Goal: Information Seeking & Learning: Learn about a topic

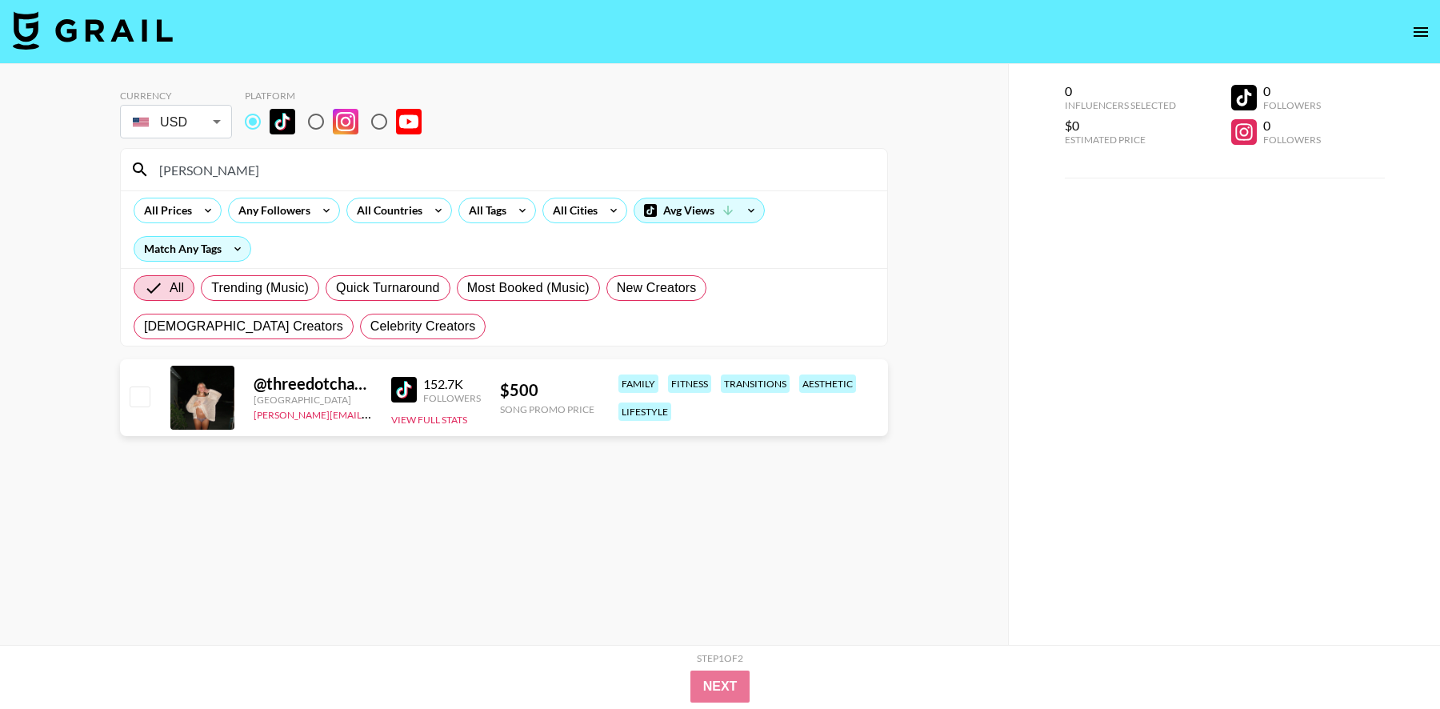
click at [250, 165] on input "[PERSON_NAME]" at bounding box center [514, 170] width 728 height 26
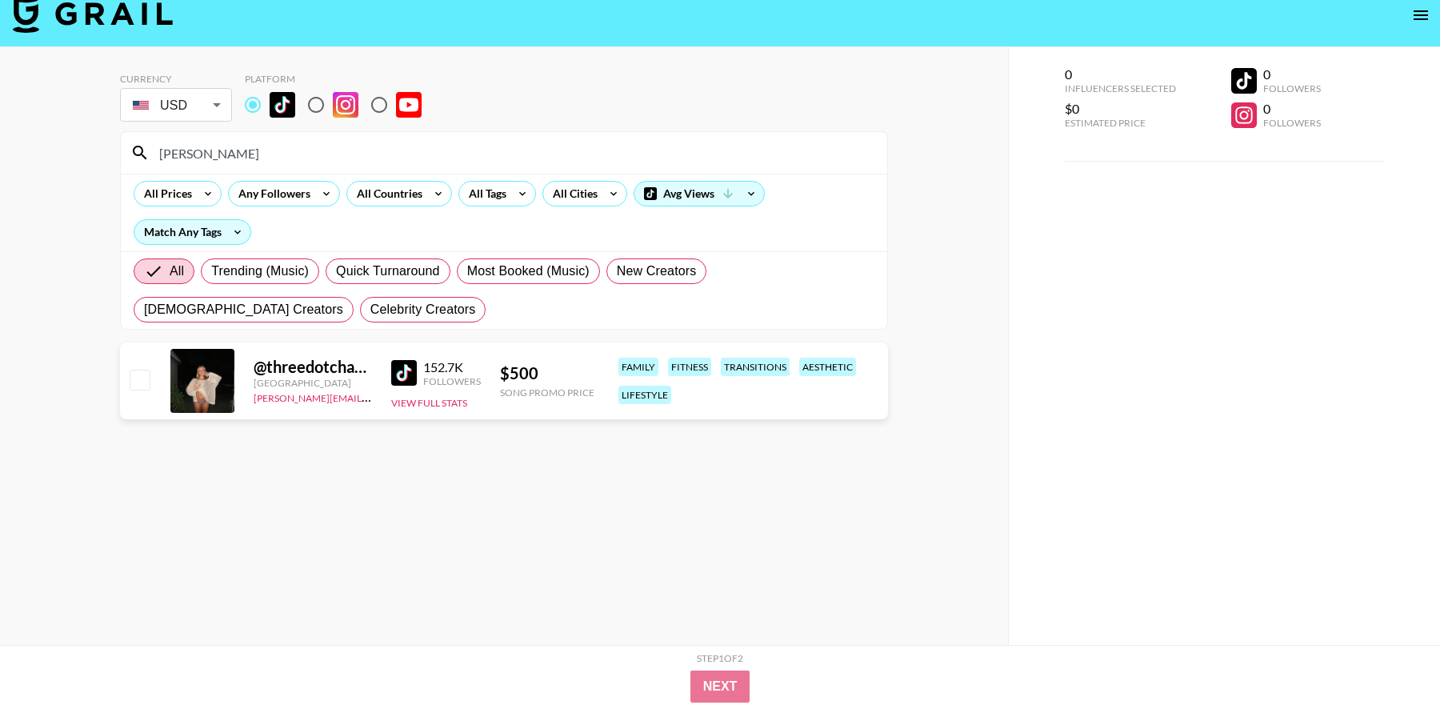
click at [225, 163] on input "[PERSON_NAME]" at bounding box center [514, 153] width 728 height 26
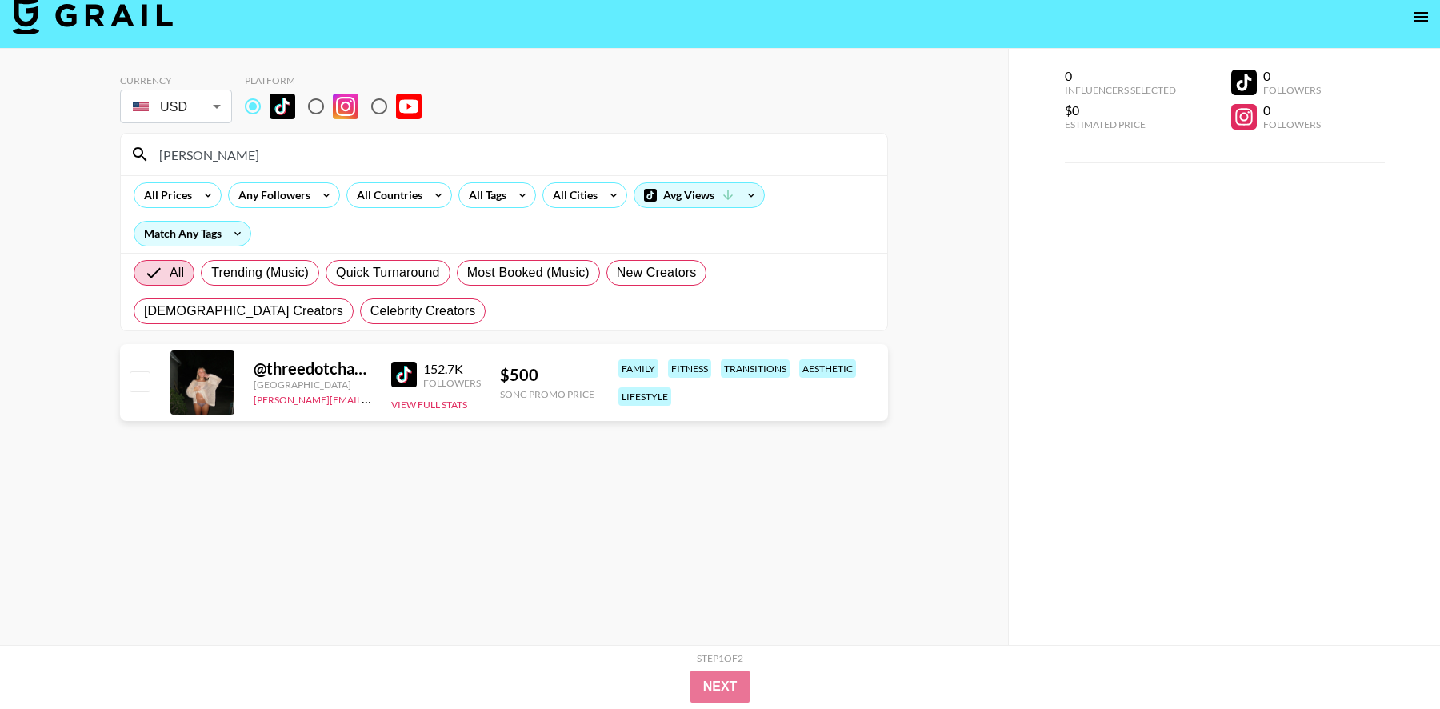
click at [219, 157] on input "[PERSON_NAME]" at bounding box center [514, 155] width 728 height 26
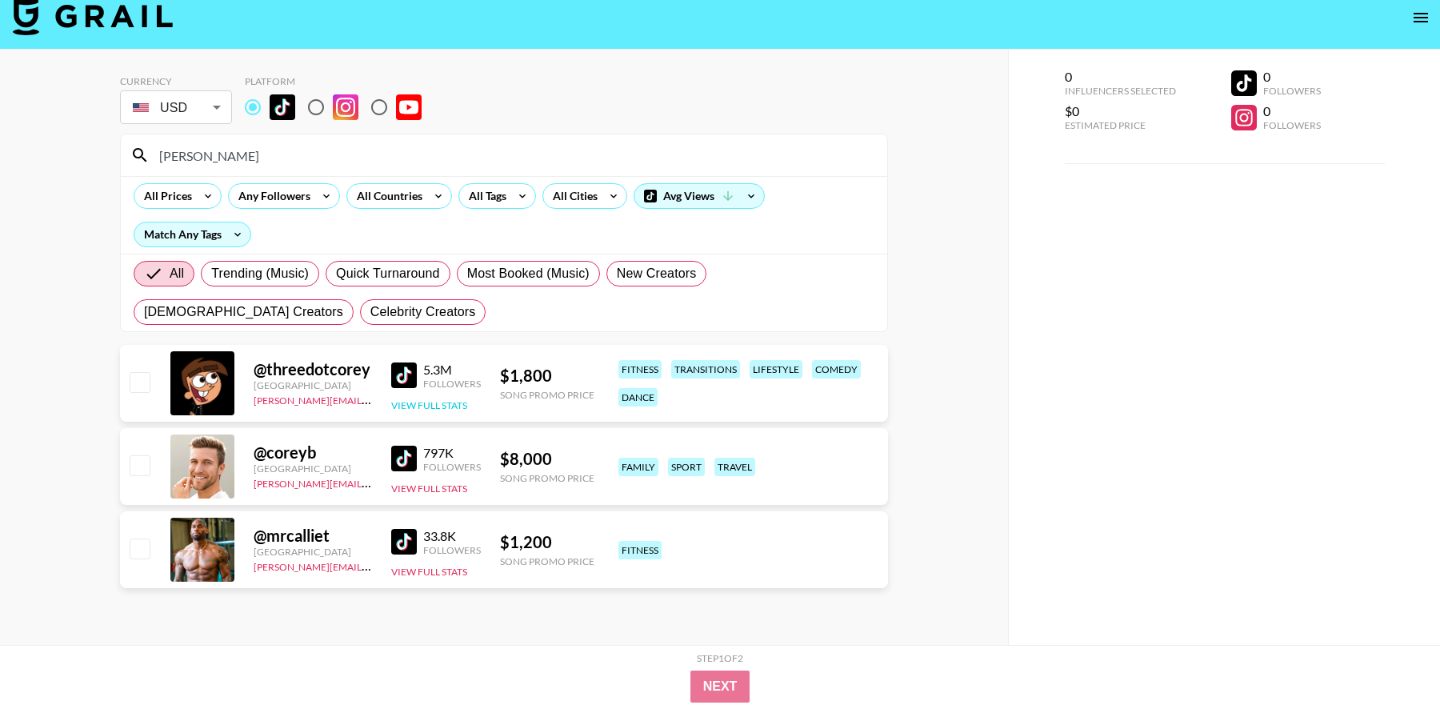
click at [415, 408] on button "View Full Stats" at bounding box center [429, 405] width 76 height 12
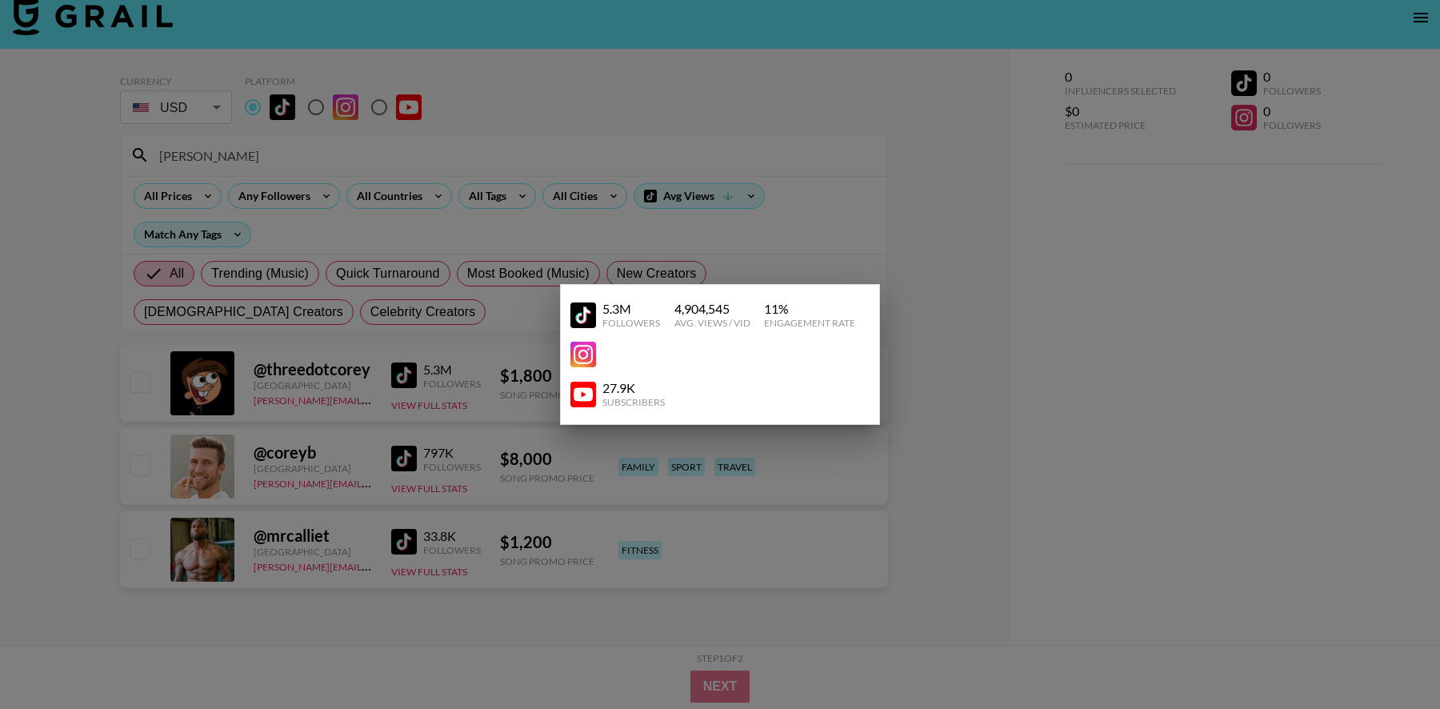
click at [414, 411] on div at bounding box center [720, 354] width 1440 height 709
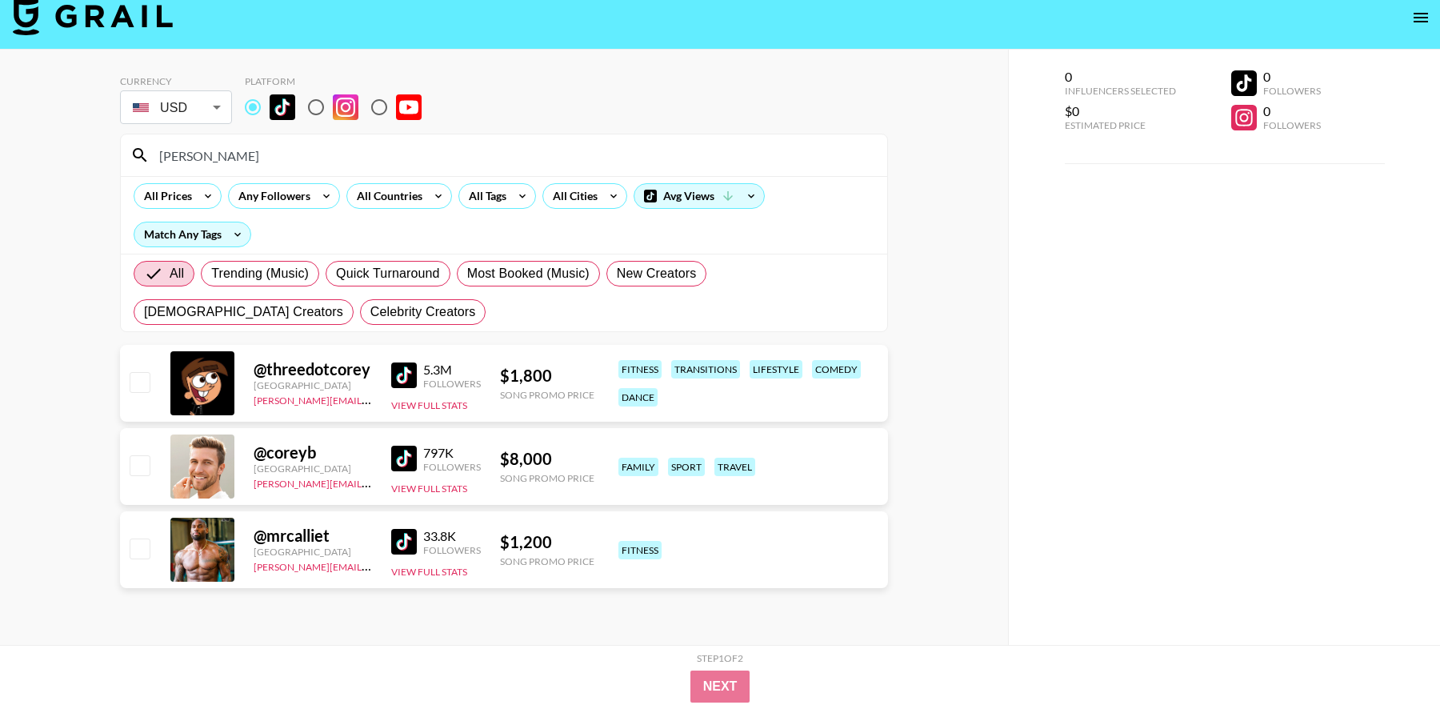
click at [202, 162] on input "[PERSON_NAME]" at bounding box center [514, 155] width 728 height 26
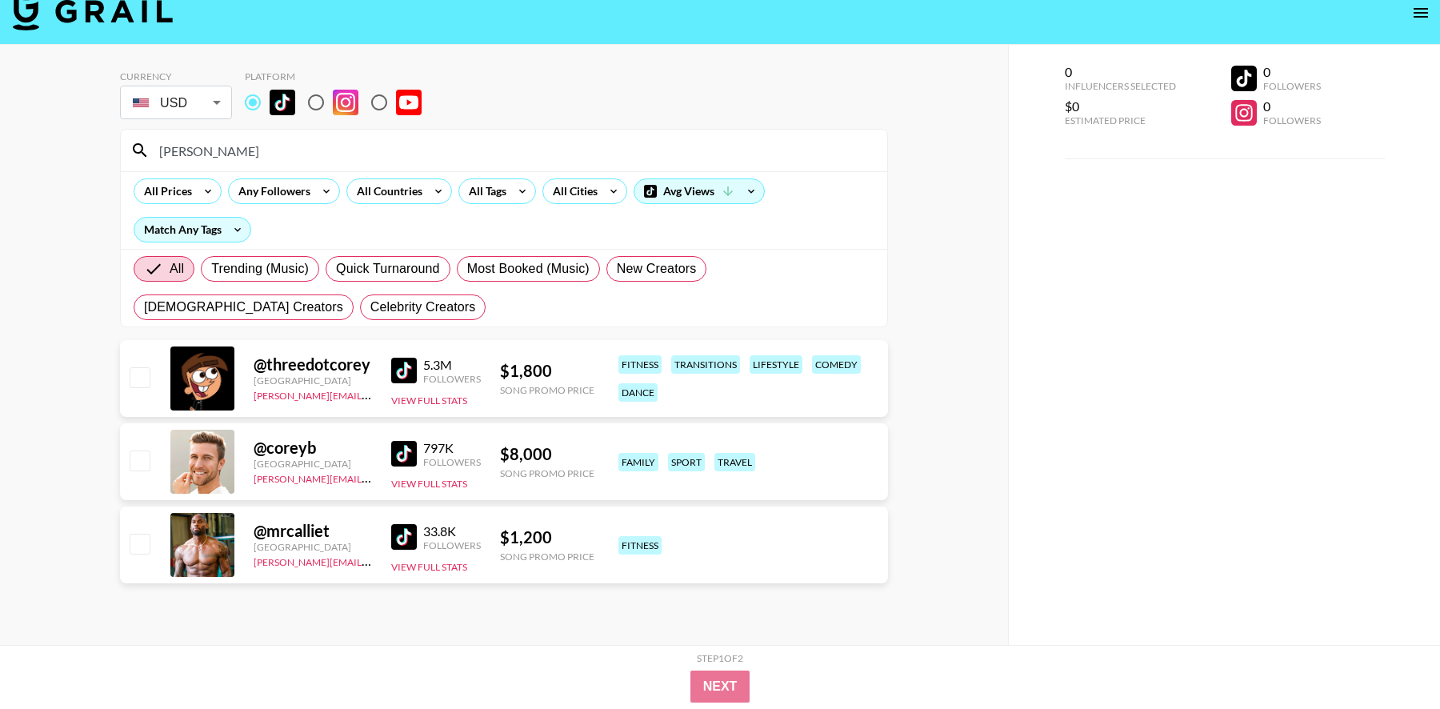
scroll to position [22, 0]
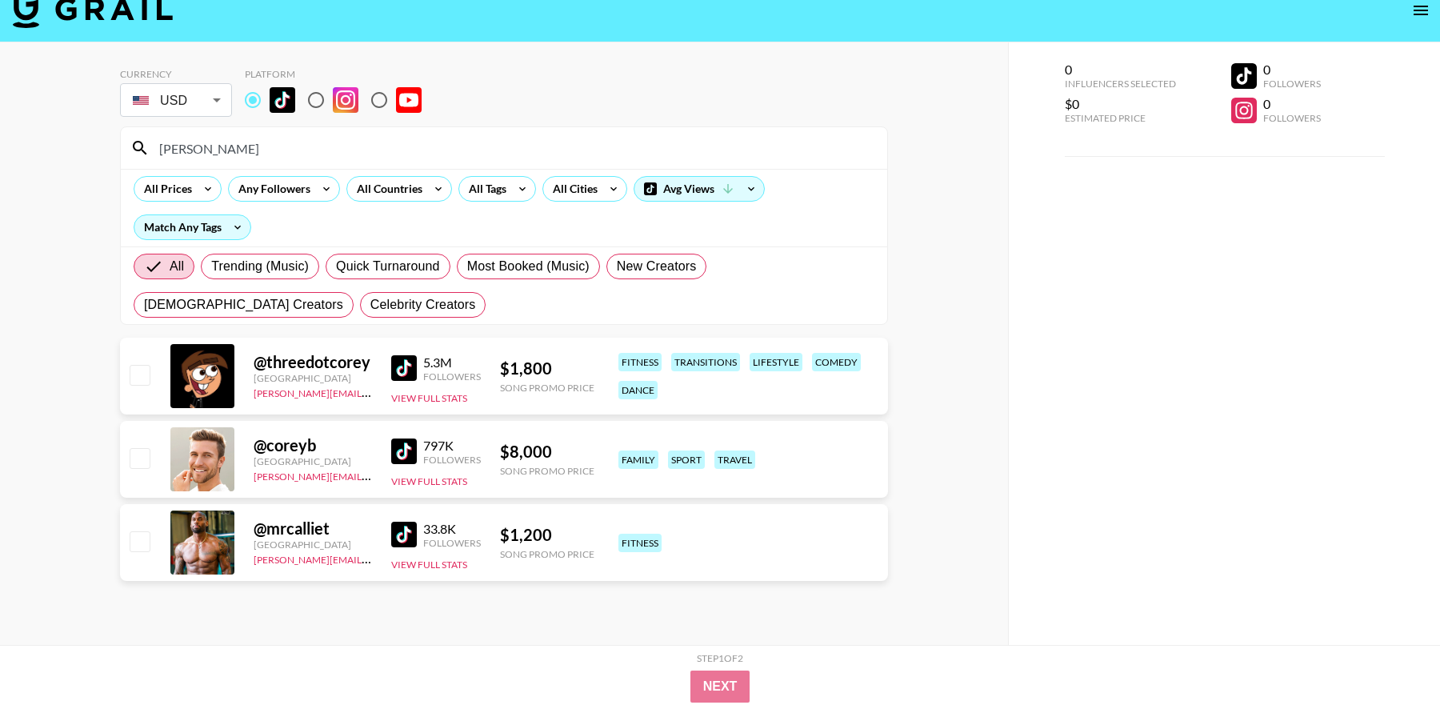
click at [171, 147] on input "[PERSON_NAME]" at bounding box center [514, 148] width 728 height 26
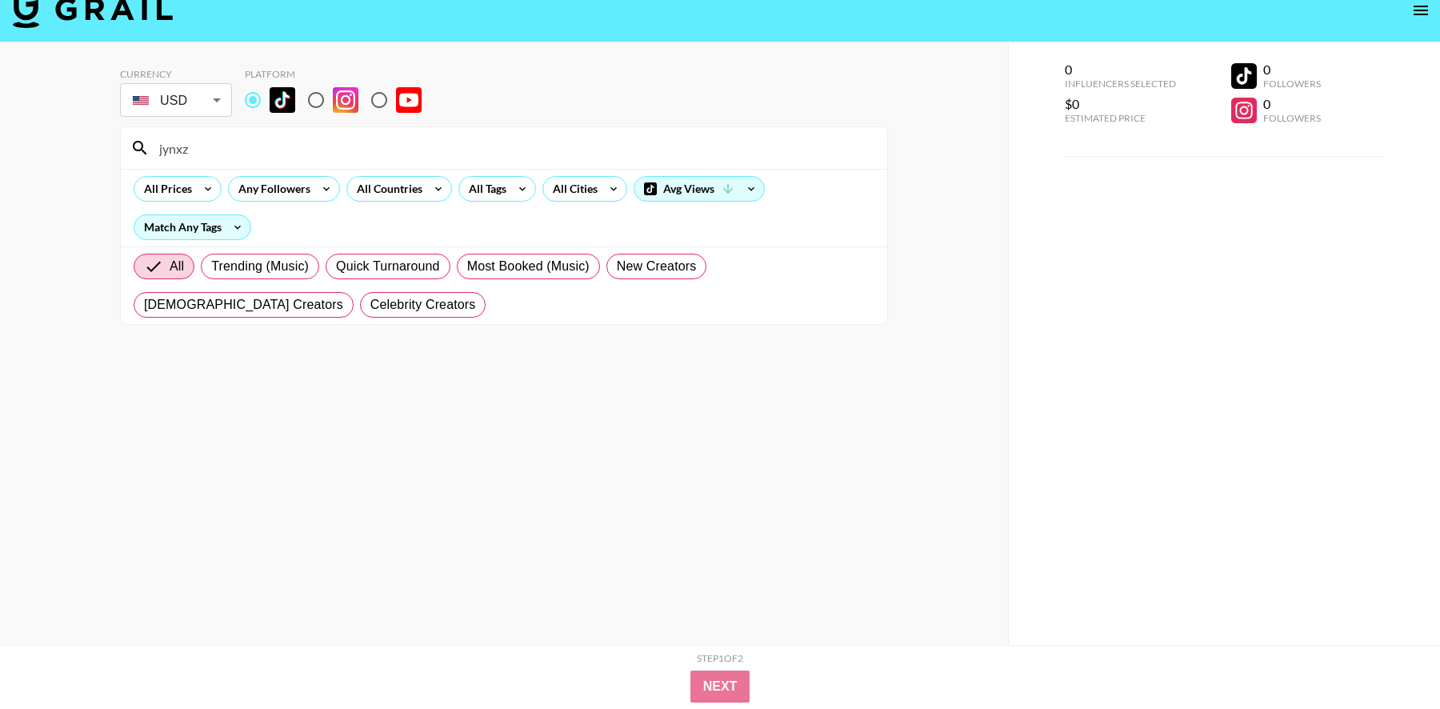
type input "jynxz"
drag, startPoint x: 61, startPoint y: 98, endPoint x: 42, endPoint y: 94, distance: 19.5
click at [42, 94] on div "Currency USD USD ​ Platform jynxz All Prices Any Followers All Countries All Ta…" at bounding box center [504, 364] width 1008 height 645
click at [258, 156] on input "jynxz" at bounding box center [514, 148] width 728 height 26
click at [196, 143] on input "jynxz" at bounding box center [514, 148] width 728 height 26
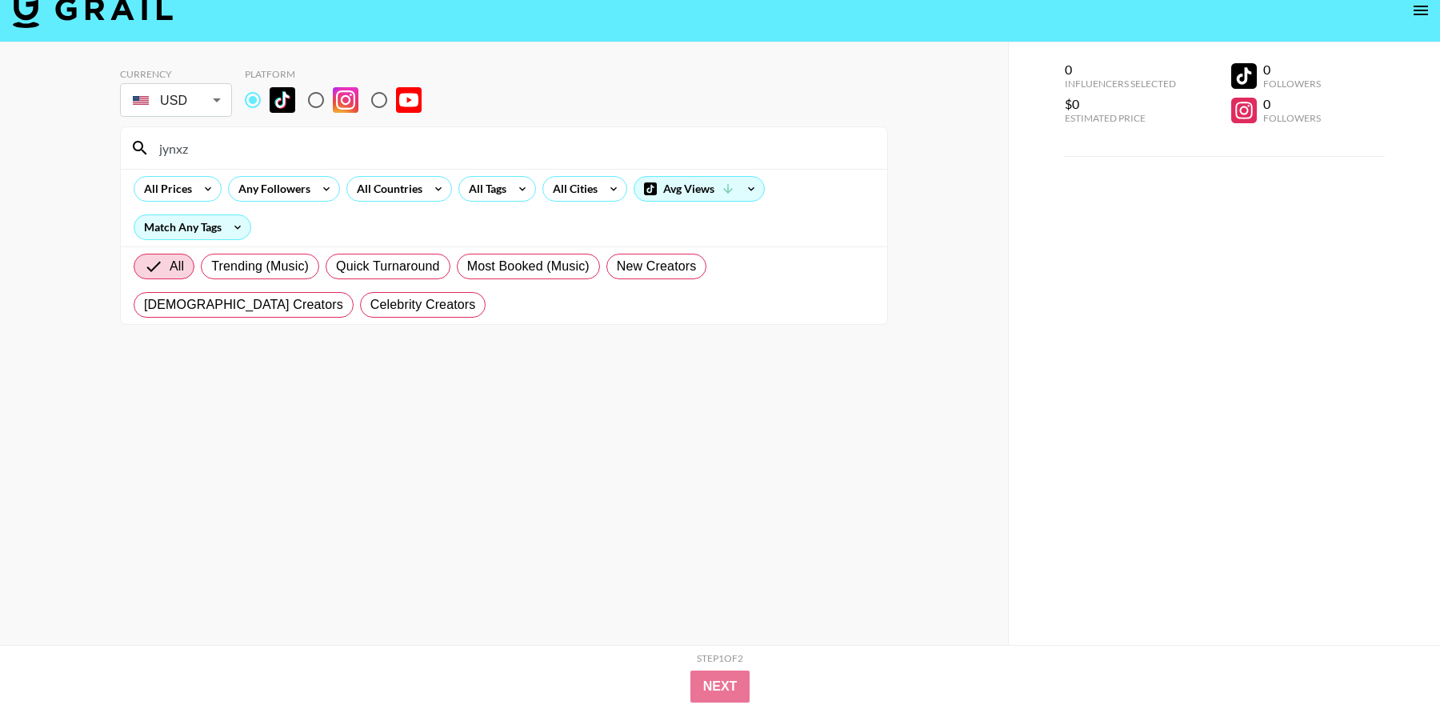
click at [196, 143] on input "jynxz" at bounding box center [514, 148] width 728 height 26
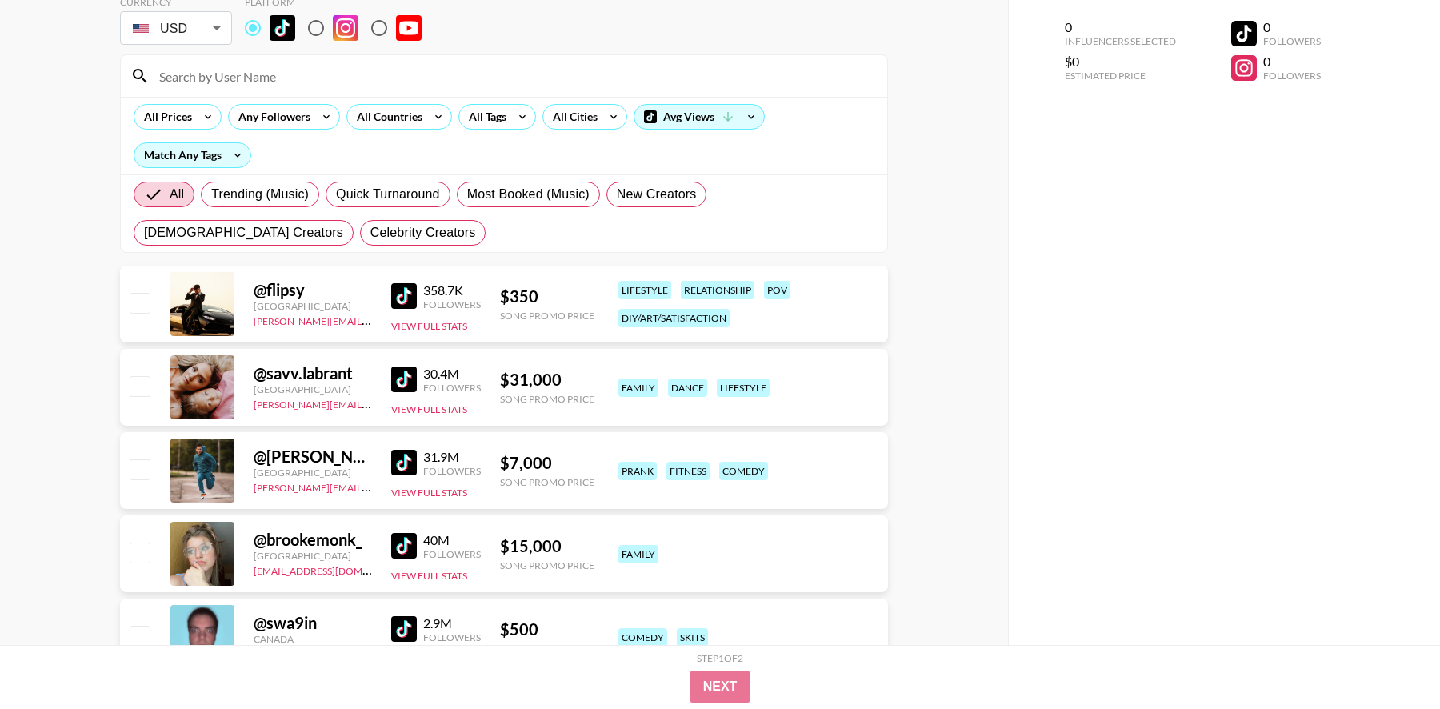
scroll to position [0, 0]
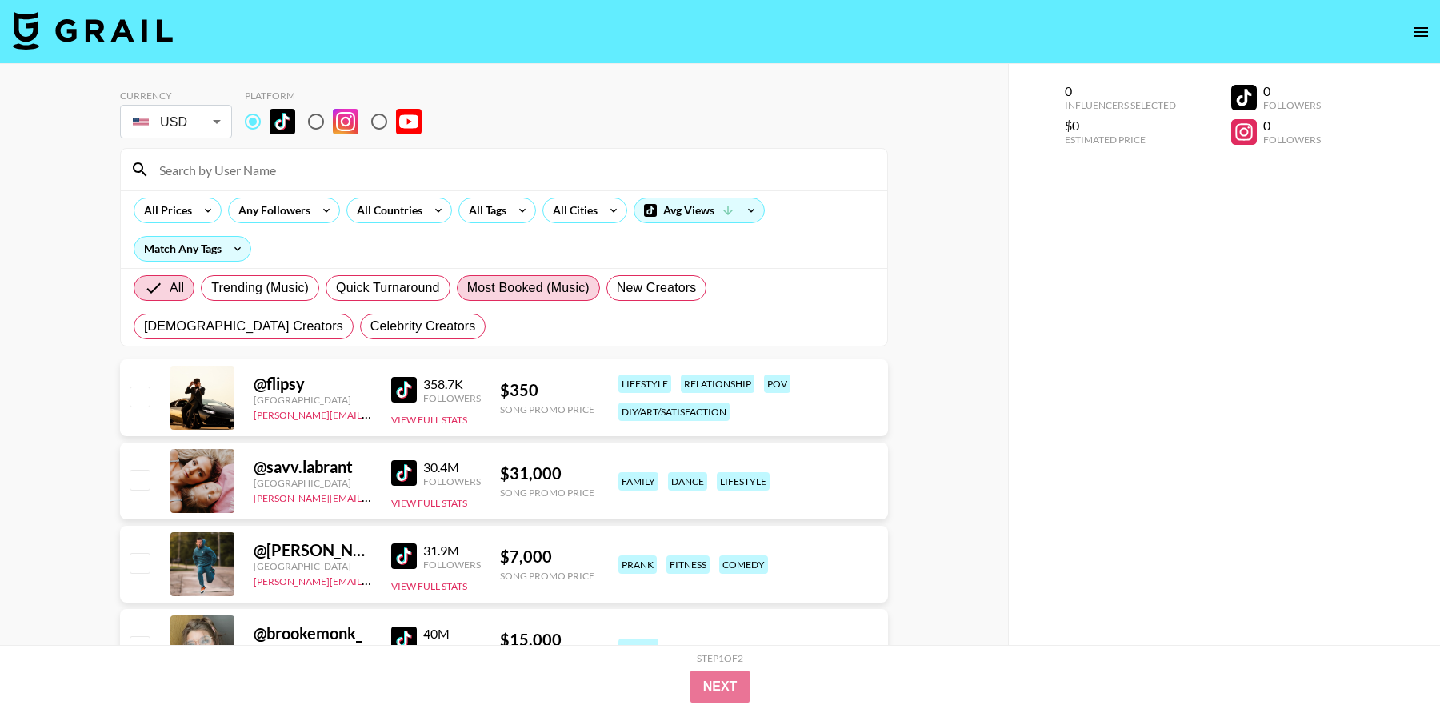
click at [489, 290] on span "Most Booked (Music)" at bounding box center [528, 287] width 122 height 19
click at [467, 288] on input "Most Booked (Music)" at bounding box center [467, 288] width 0 height 0
radio input "true"
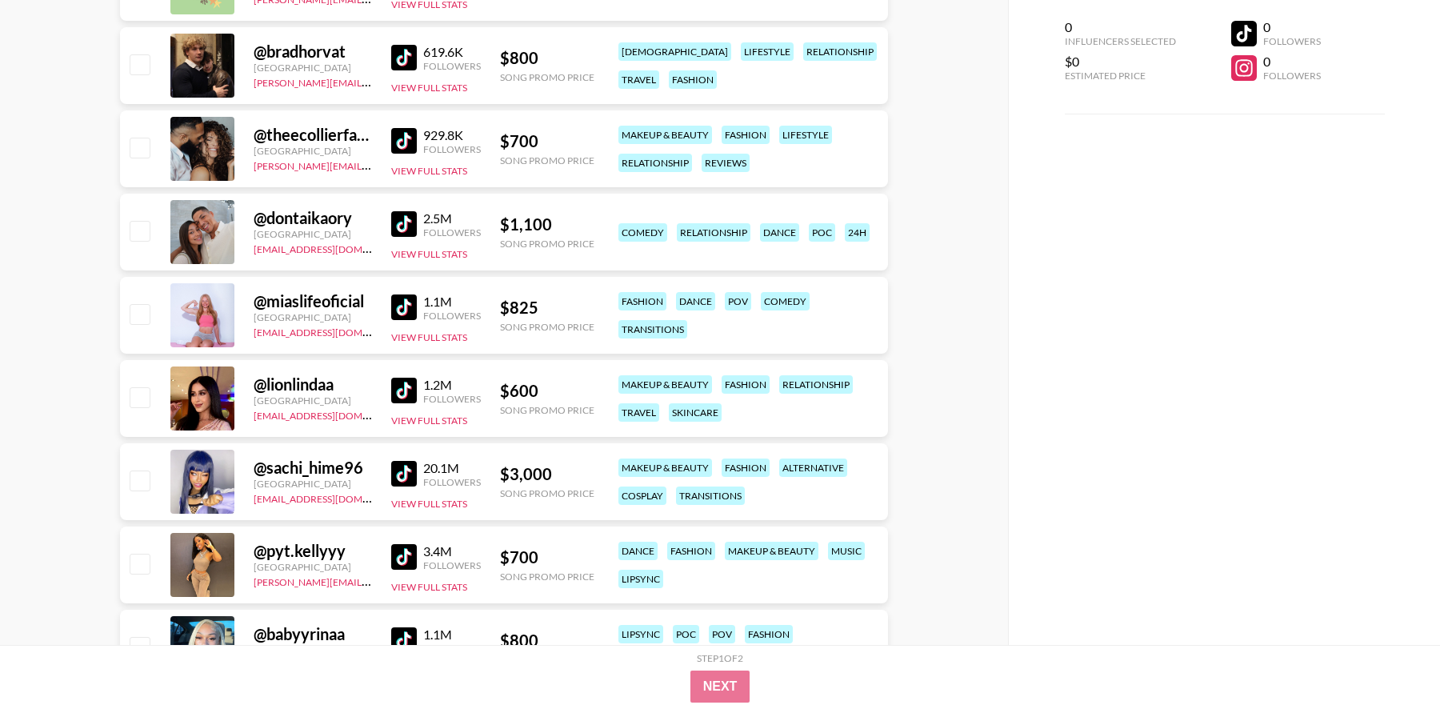
scroll to position [2418, 0]
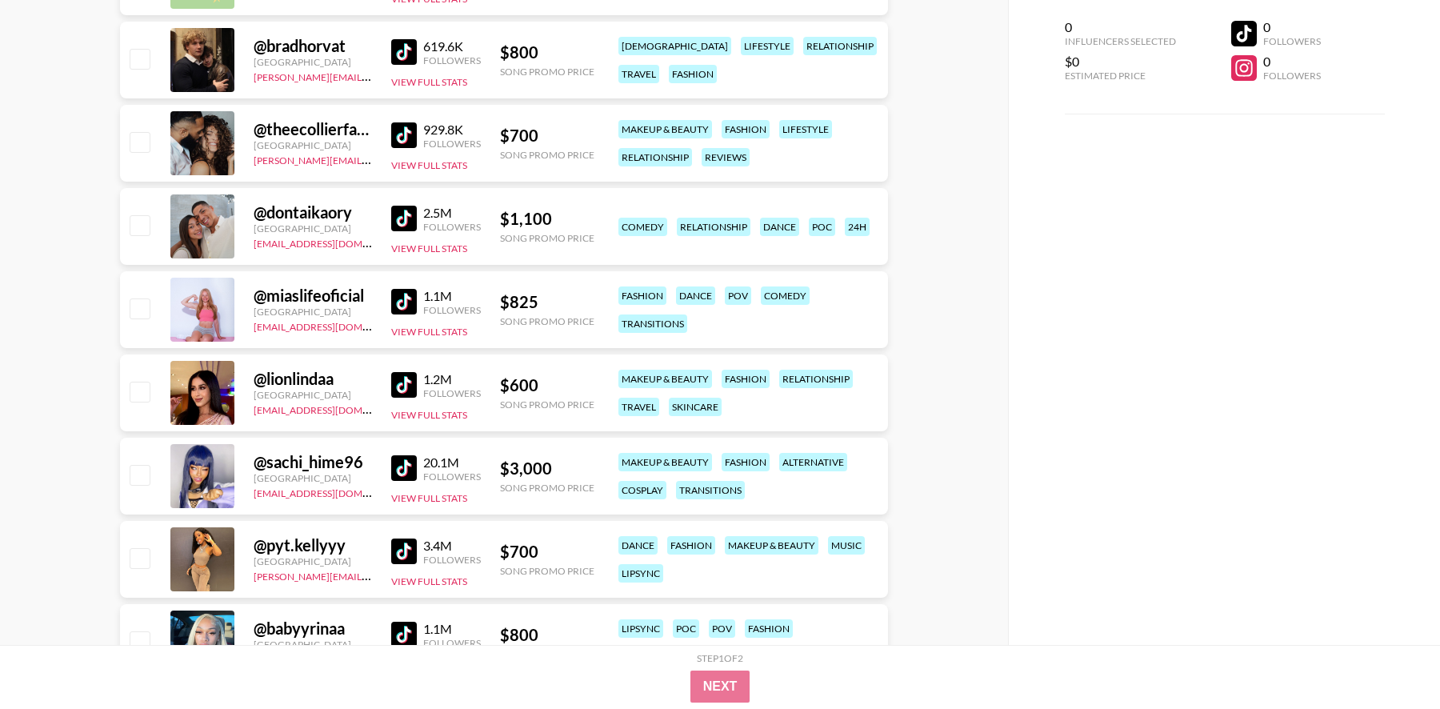
click at [405, 301] on img at bounding box center [404, 302] width 26 height 26
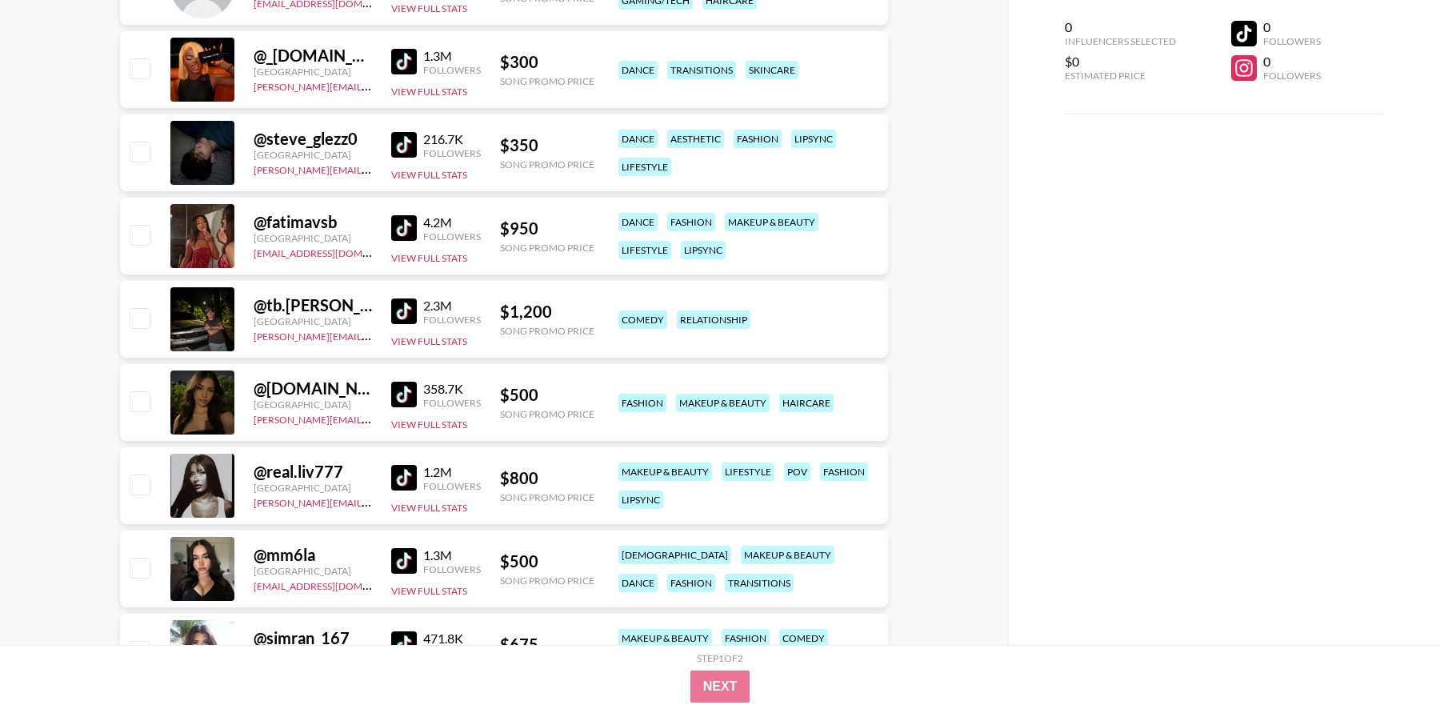
scroll to position [3339, 0]
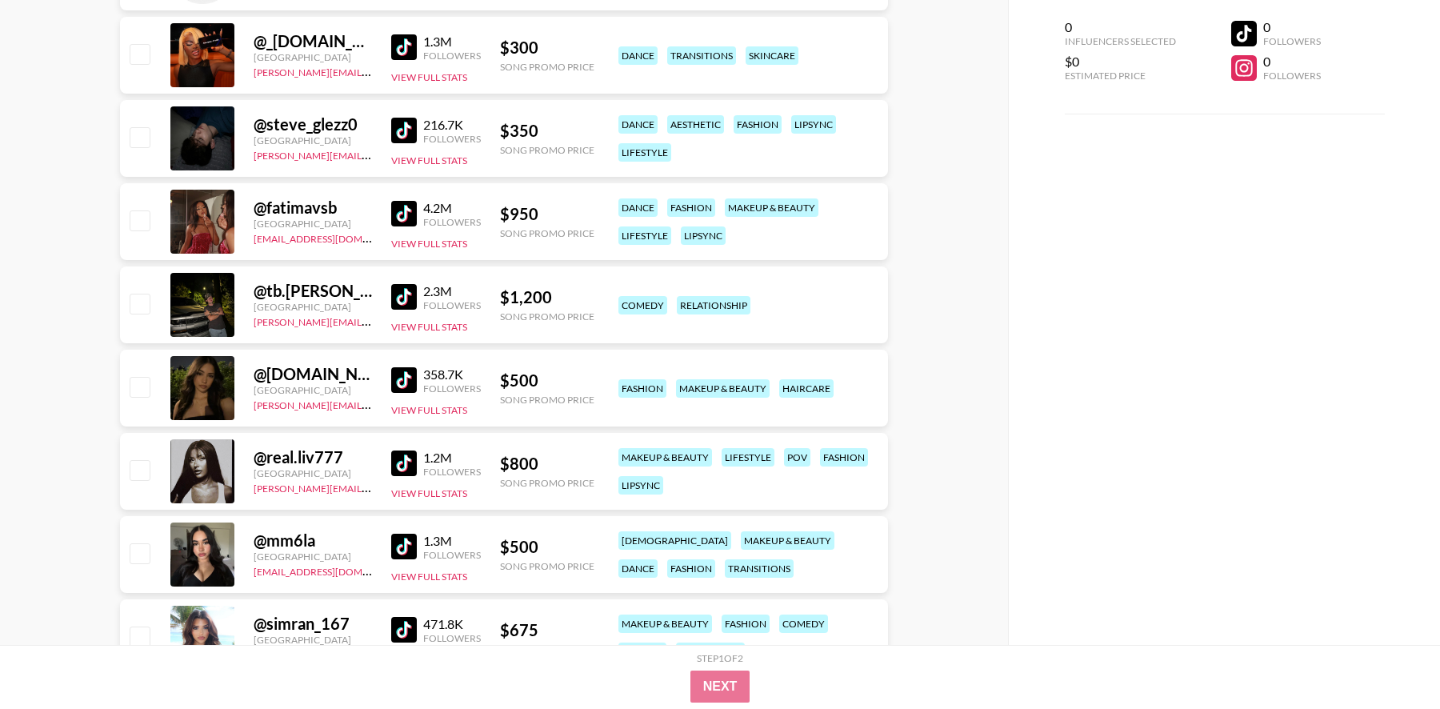
click at [400, 211] on img at bounding box center [404, 214] width 26 height 26
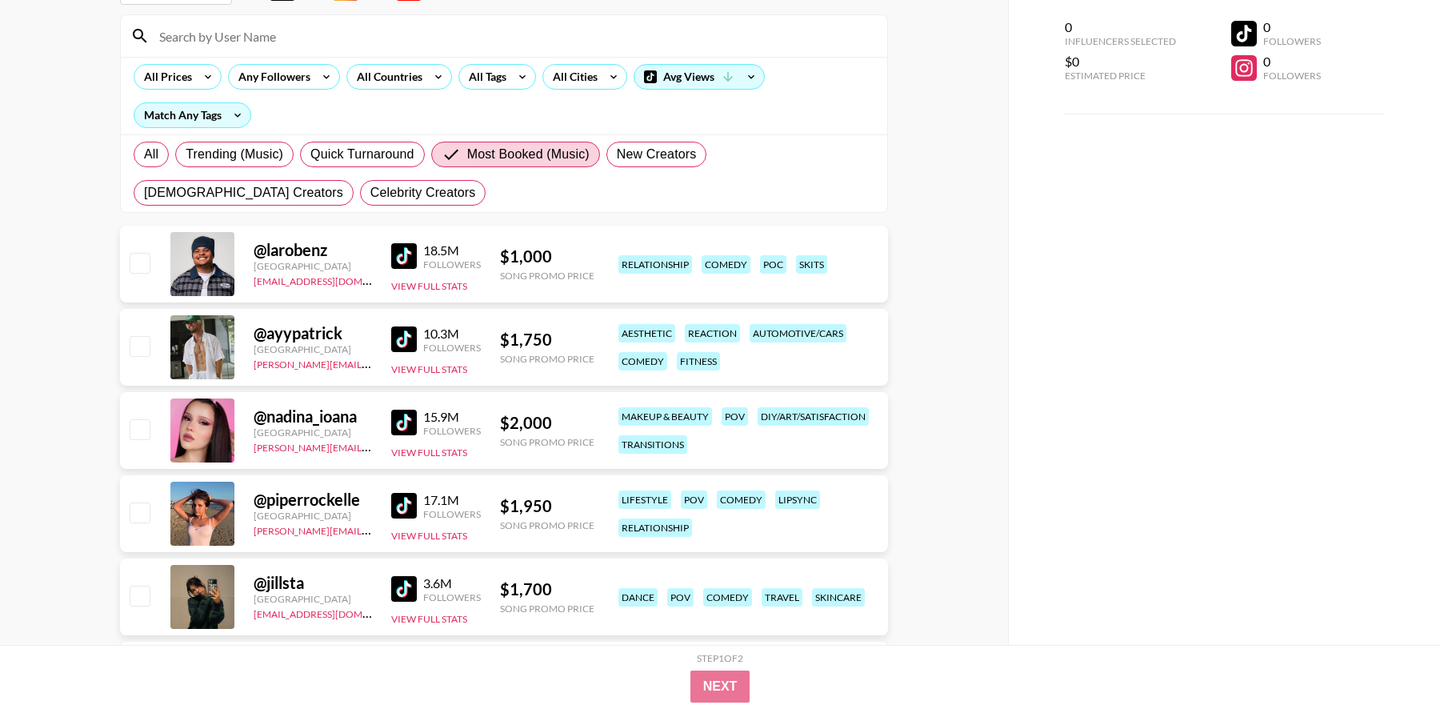
scroll to position [0, 0]
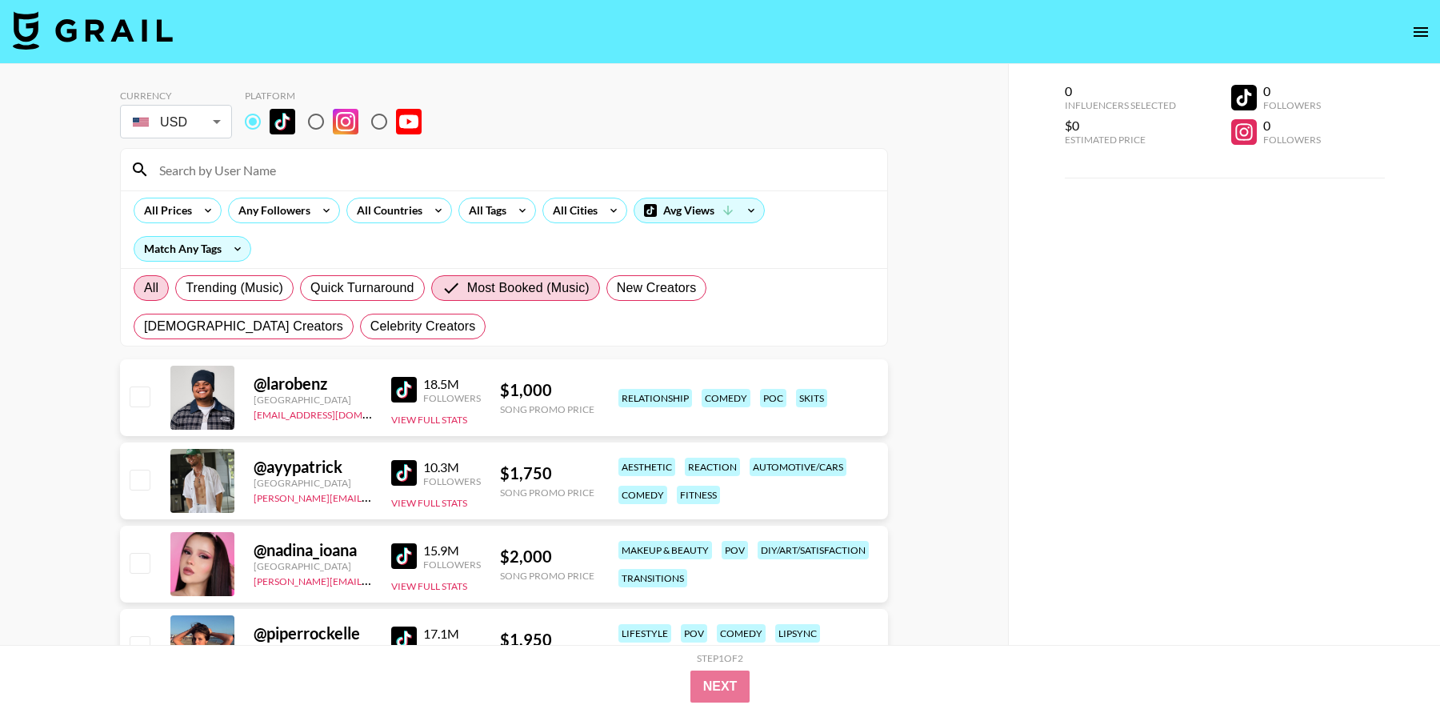
click at [156, 286] on span "All" at bounding box center [151, 287] width 14 height 19
click at [144, 288] on input "All" at bounding box center [144, 288] width 0 height 0
radio input "true"
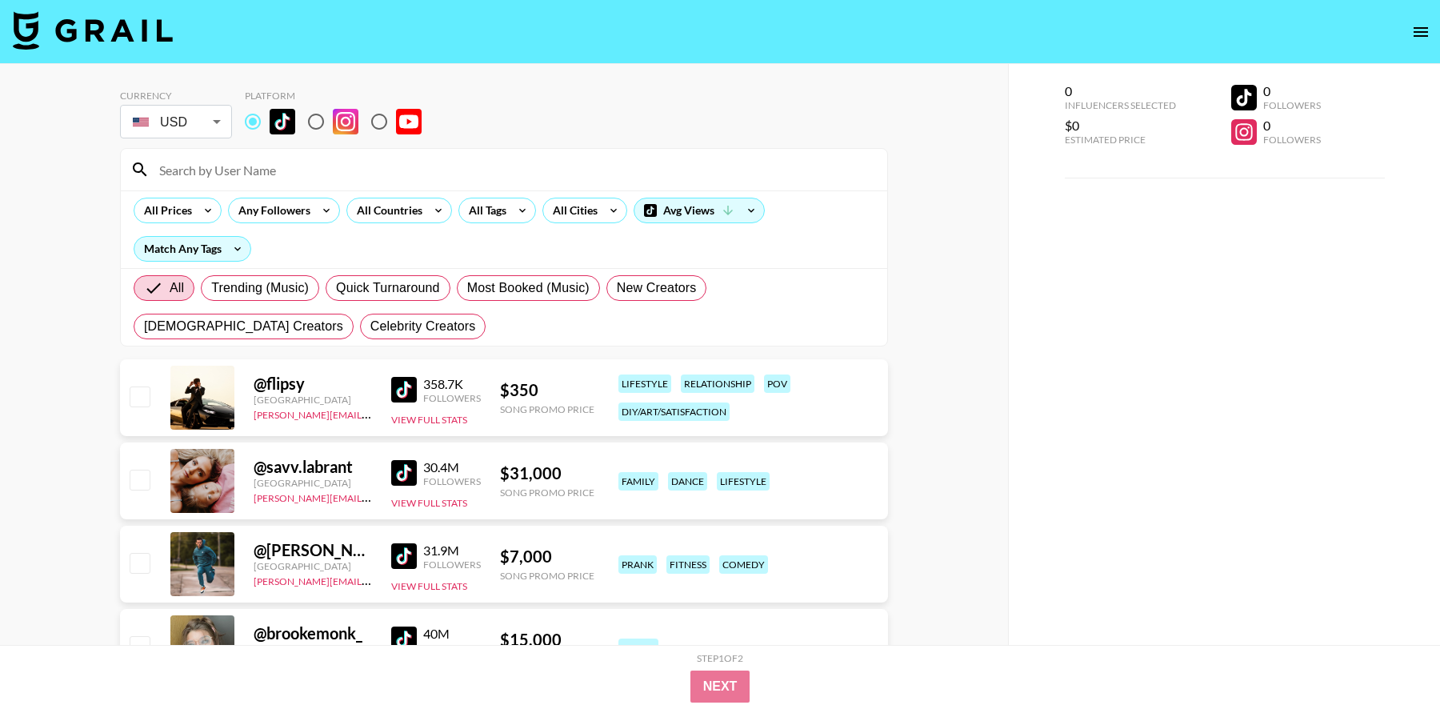
click at [294, 181] on input at bounding box center [514, 170] width 728 height 26
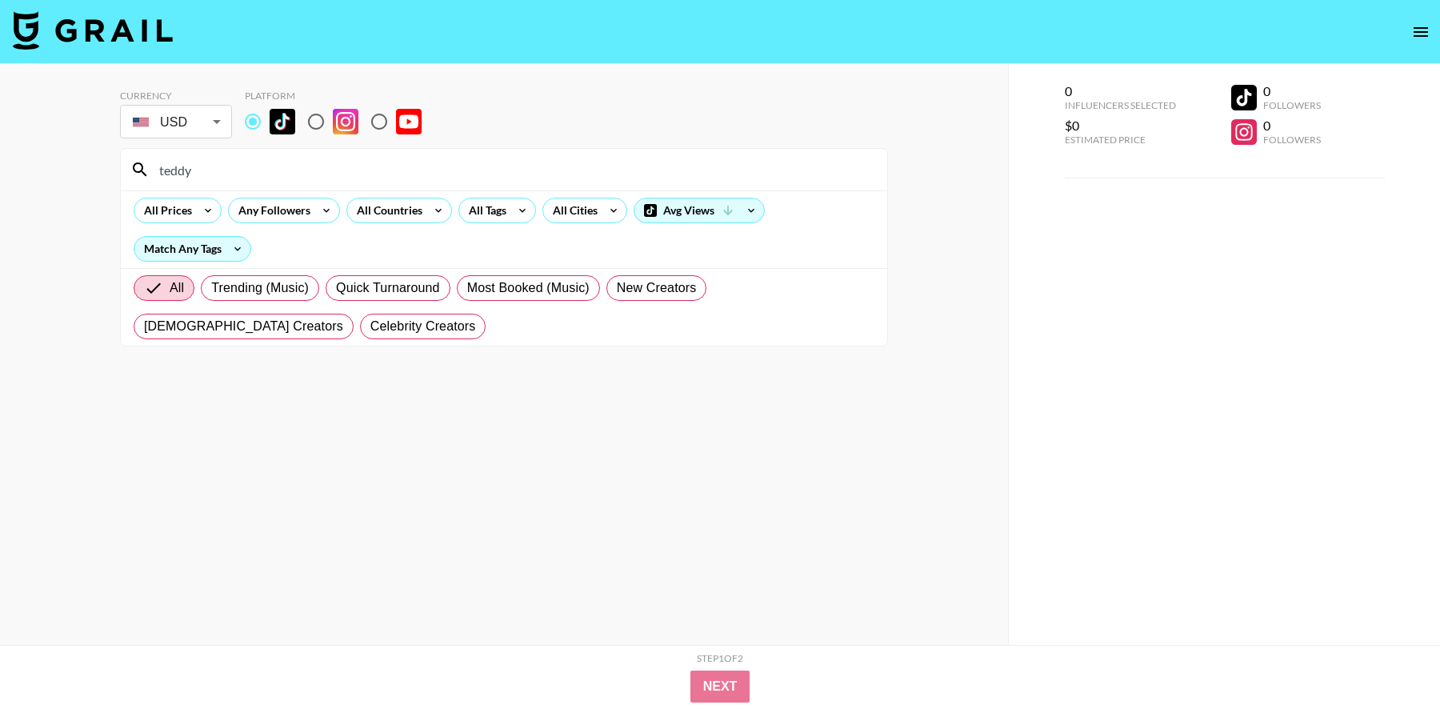
click at [306, 183] on div "teddy" at bounding box center [504, 170] width 767 height 42
click at [311, 174] on input "teddy" at bounding box center [514, 170] width 728 height 26
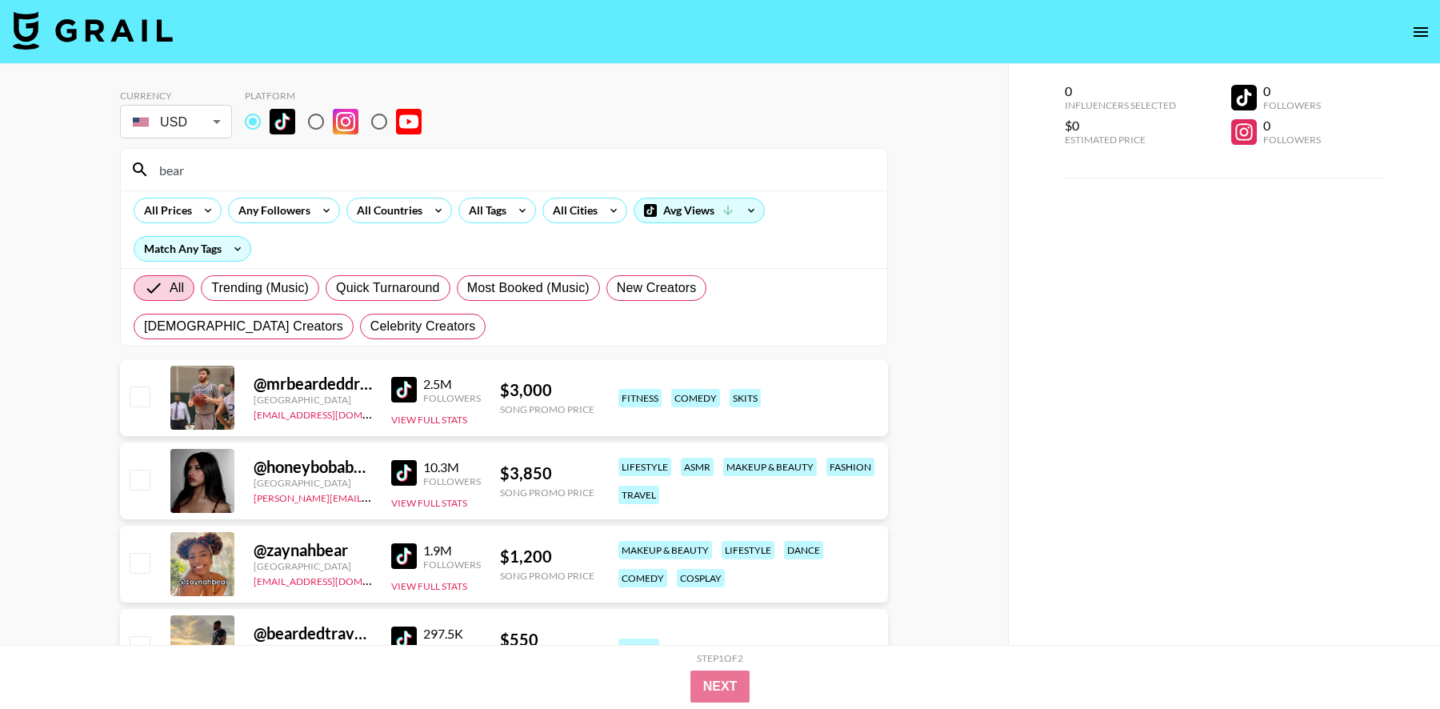
click at [326, 175] on input "bear" at bounding box center [514, 170] width 728 height 26
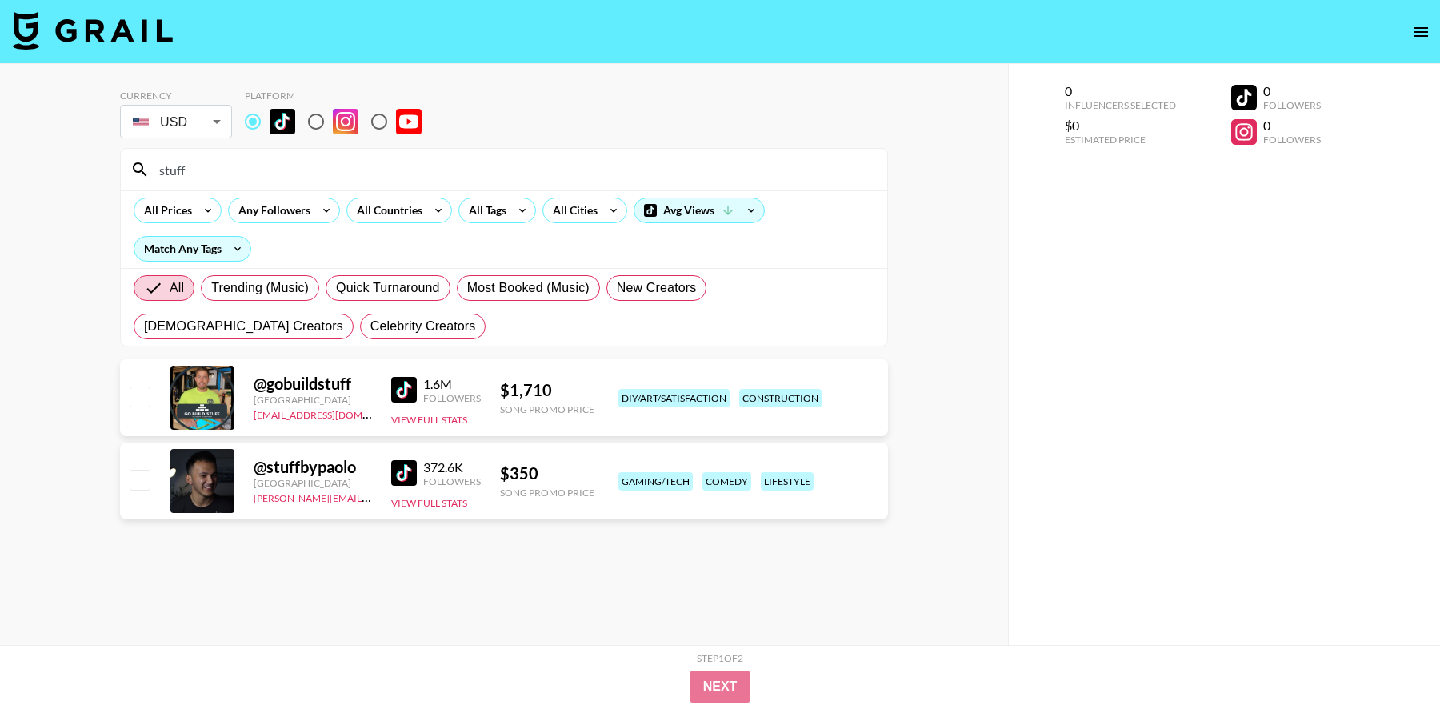
click at [326, 175] on input "stuff" at bounding box center [514, 170] width 728 height 26
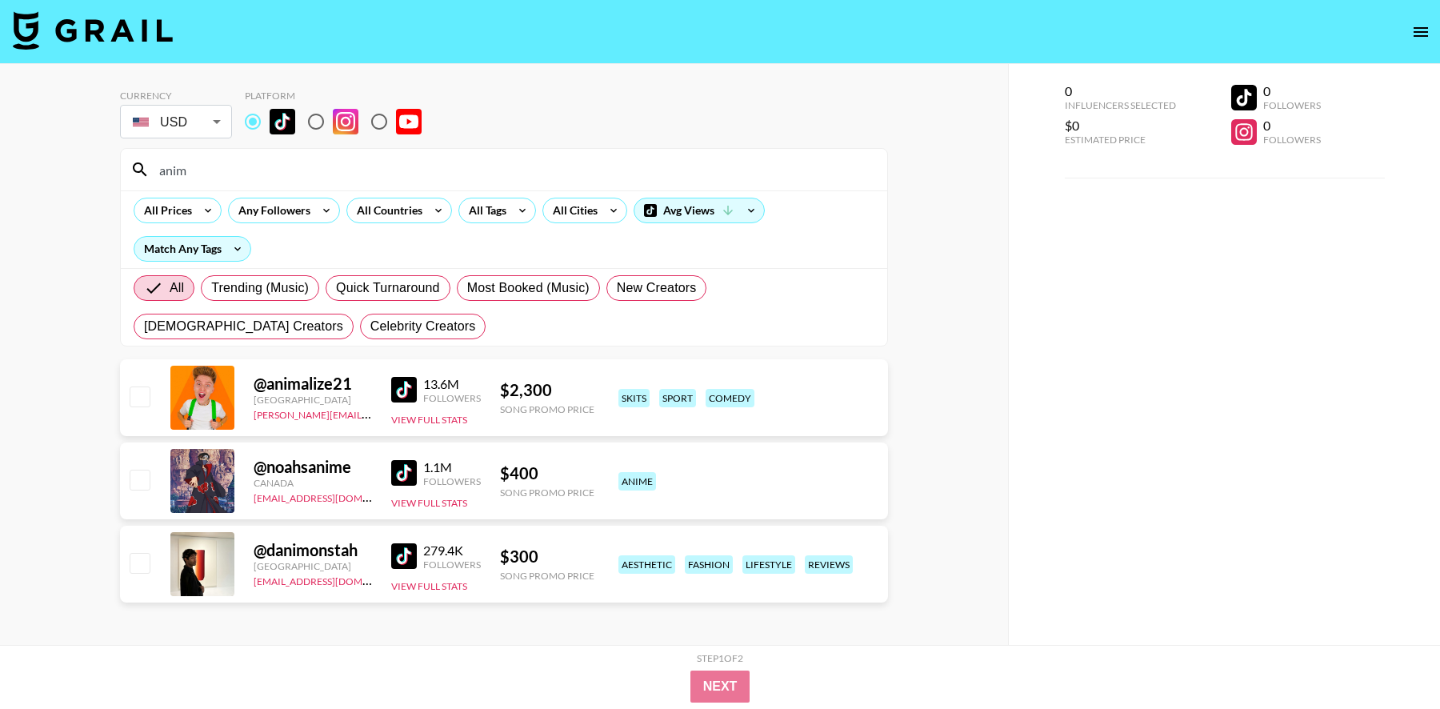
click at [272, 166] on input "anim" at bounding box center [514, 170] width 728 height 26
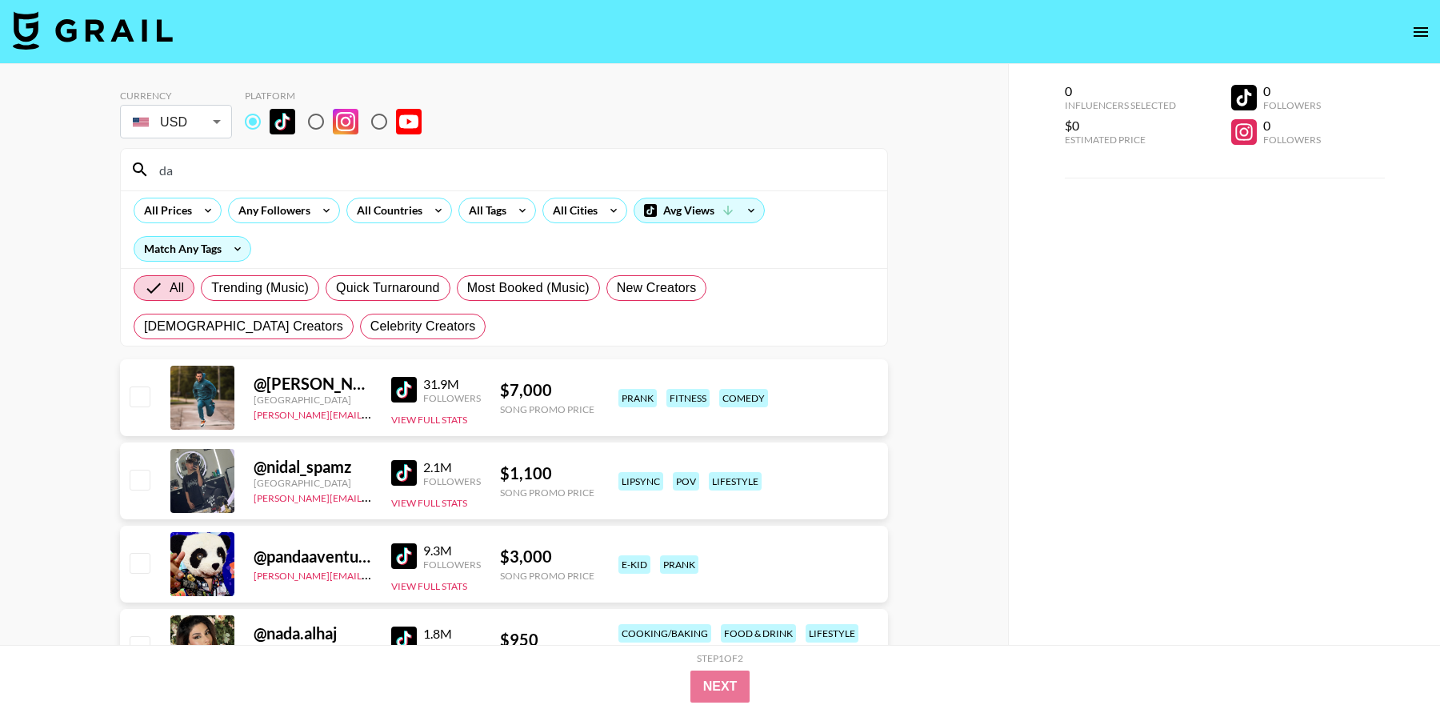
type input "dan"
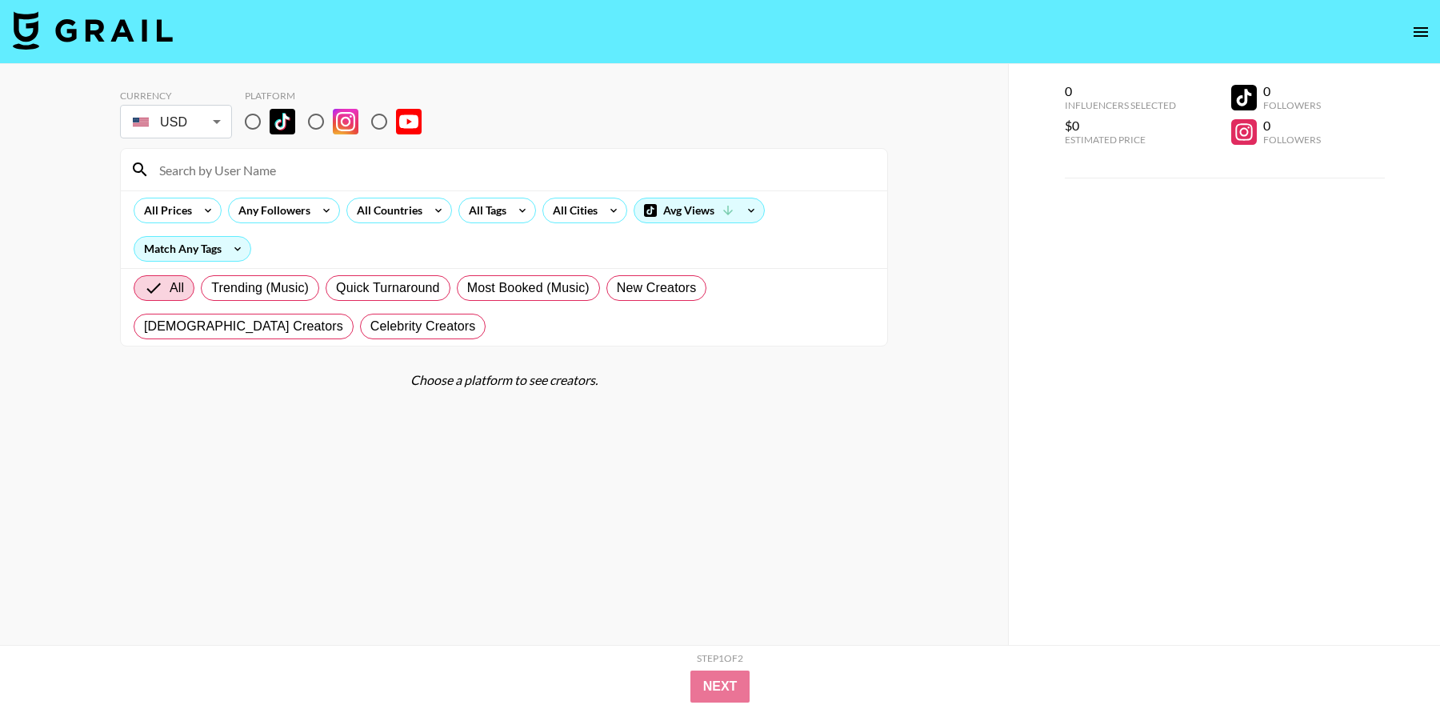
click at [271, 110] on img at bounding box center [283, 122] width 26 height 26
click at [270, 110] on input "radio" at bounding box center [253, 122] width 34 height 34
radio input "true"
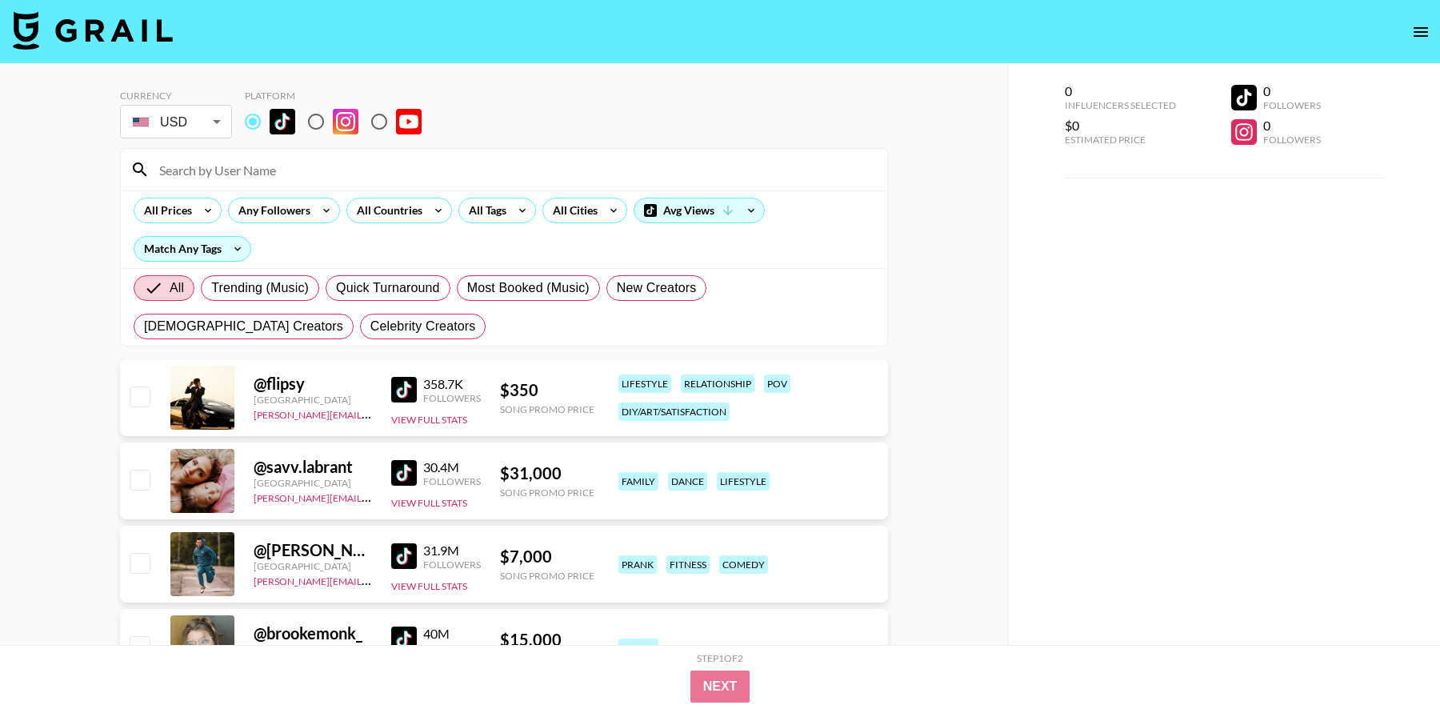
click at [248, 163] on input at bounding box center [514, 170] width 728 height 26
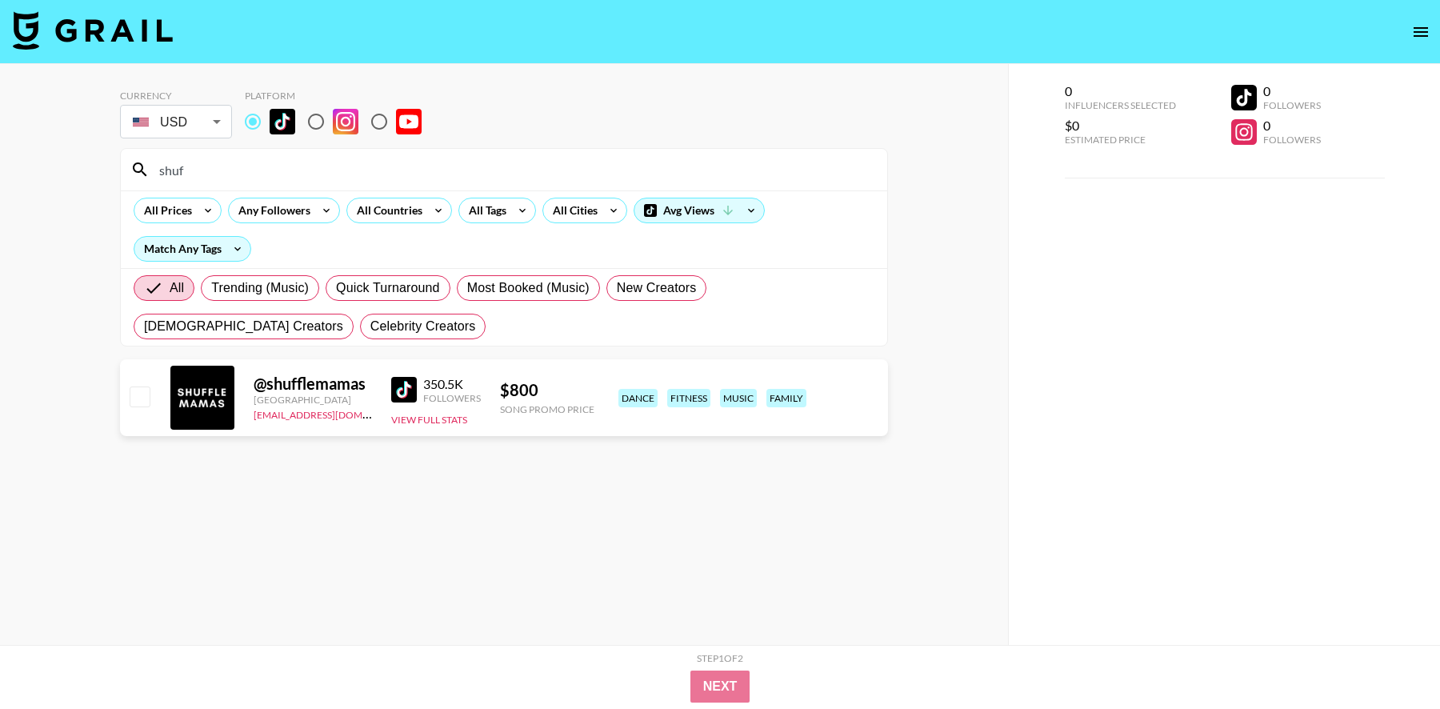
click at [202, 176] on input "shuf" at bounding box center [514, 170] width 728 height 26
click at [404, 389] on img at bounding box center [404, 390] width 26 height 26
click at [255, 166] on input "shuf" at bounding box center [514, 170] width 728 height 26
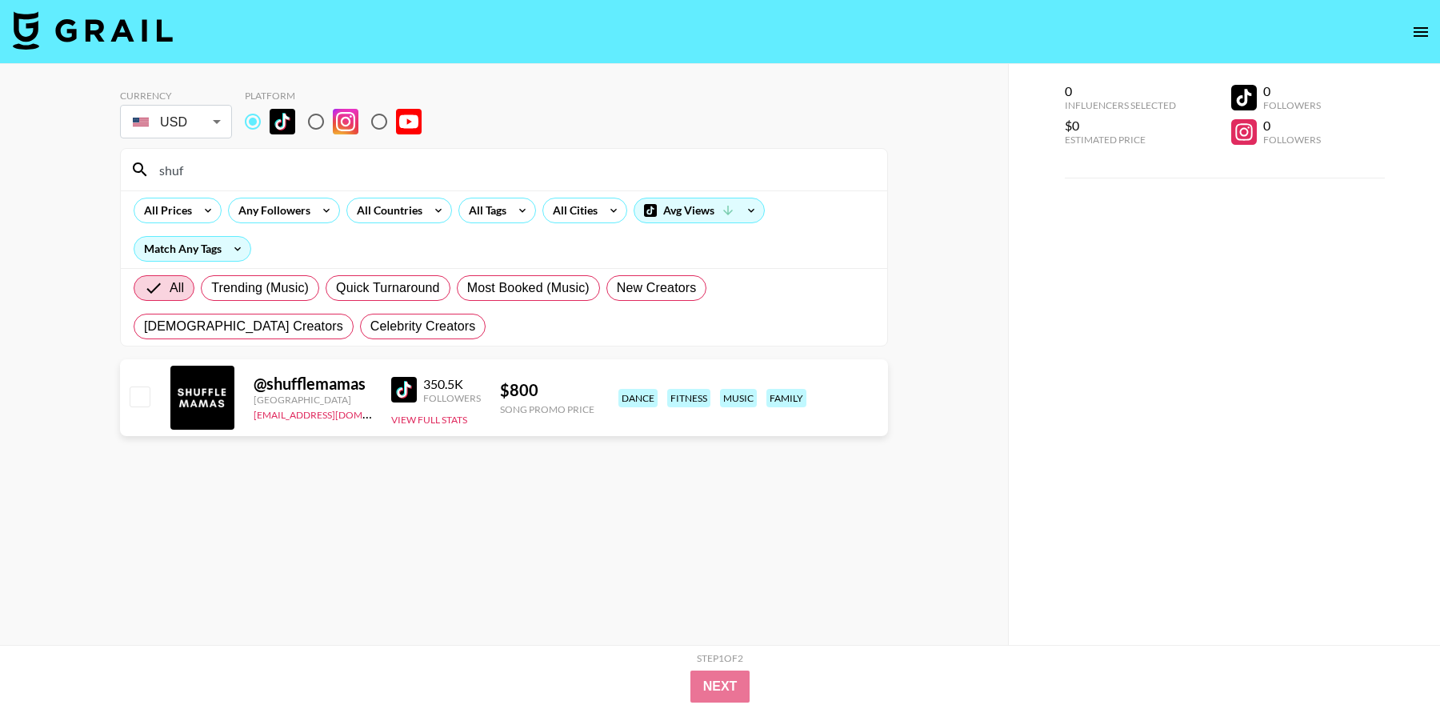
click at [188, 174] on input "shuf" at bounding box center [514, 170] width 728 height 26
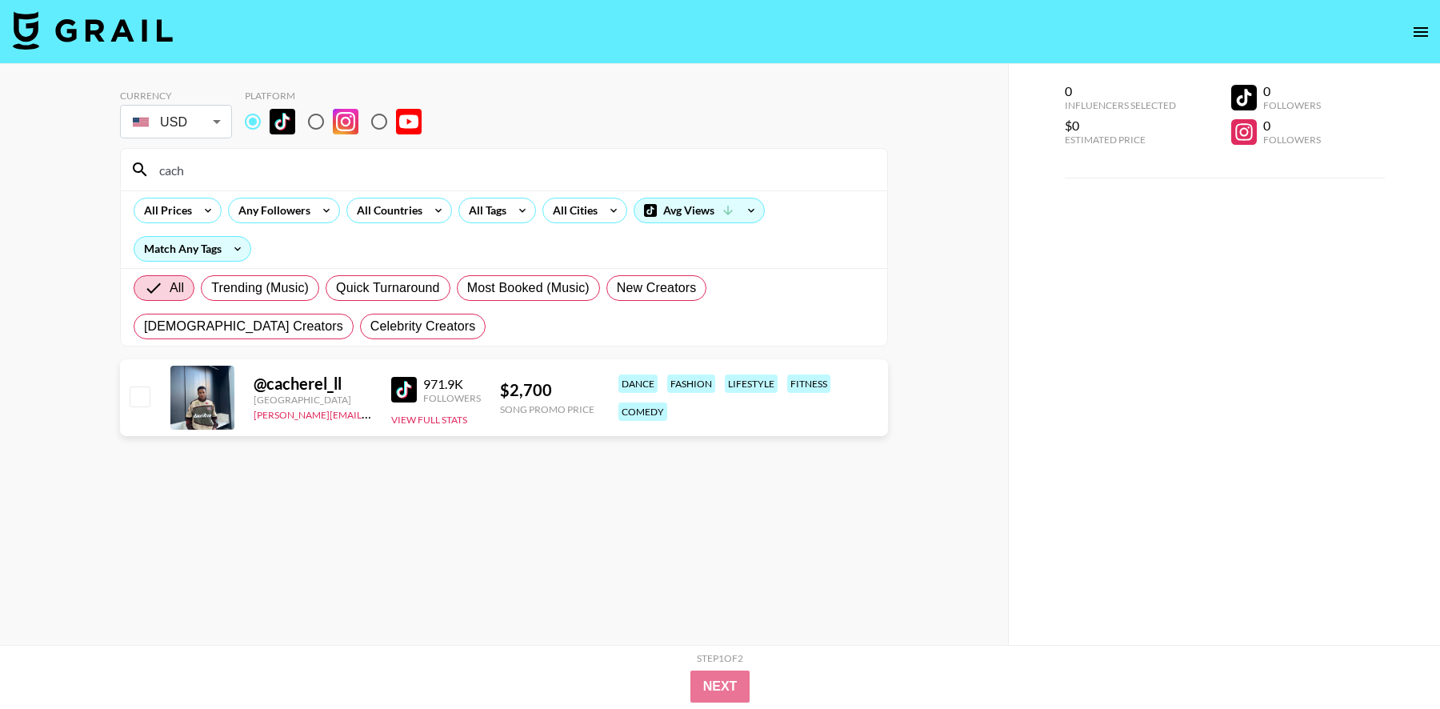
click at [397, 391] on img at bounding box center [404, 390] width 26 height 26
click at [222, 162] on input "cach" at bounding box center [514, 170] width 728 height 26
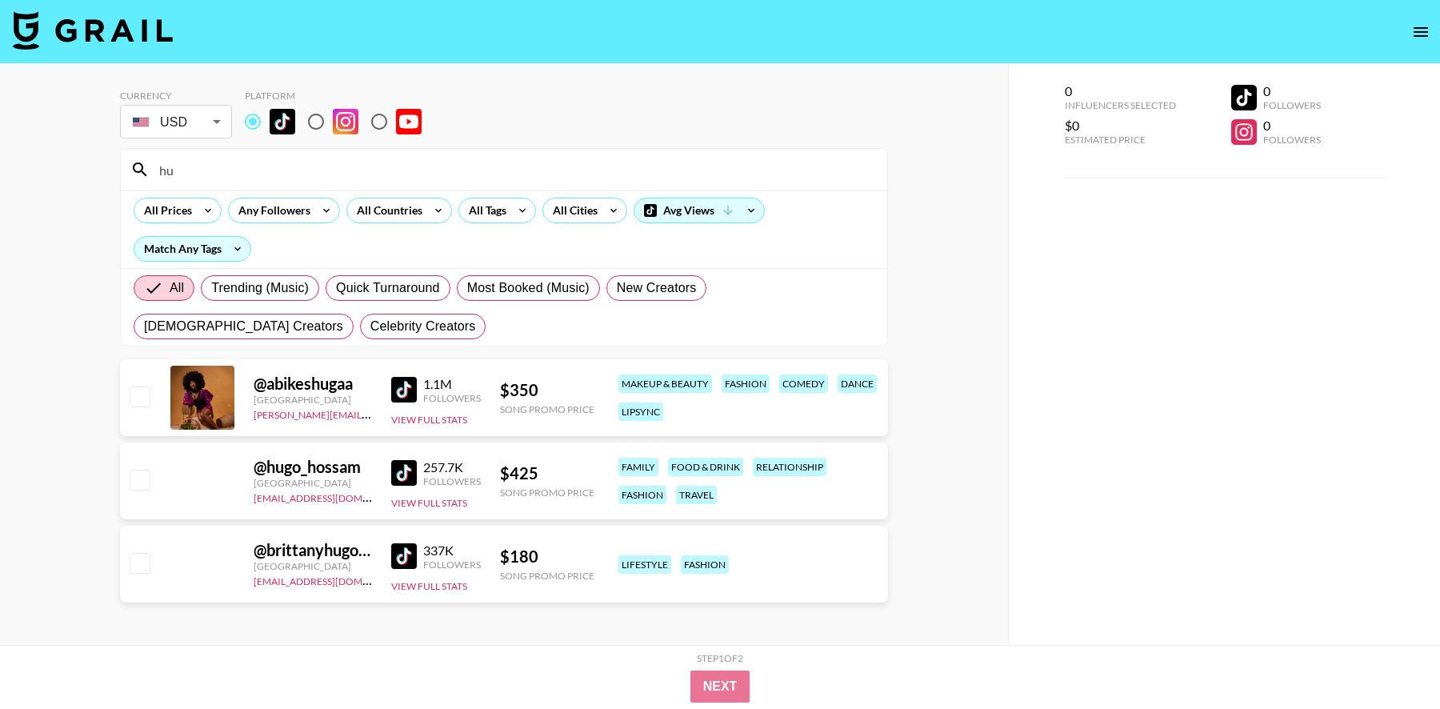
type input "h"
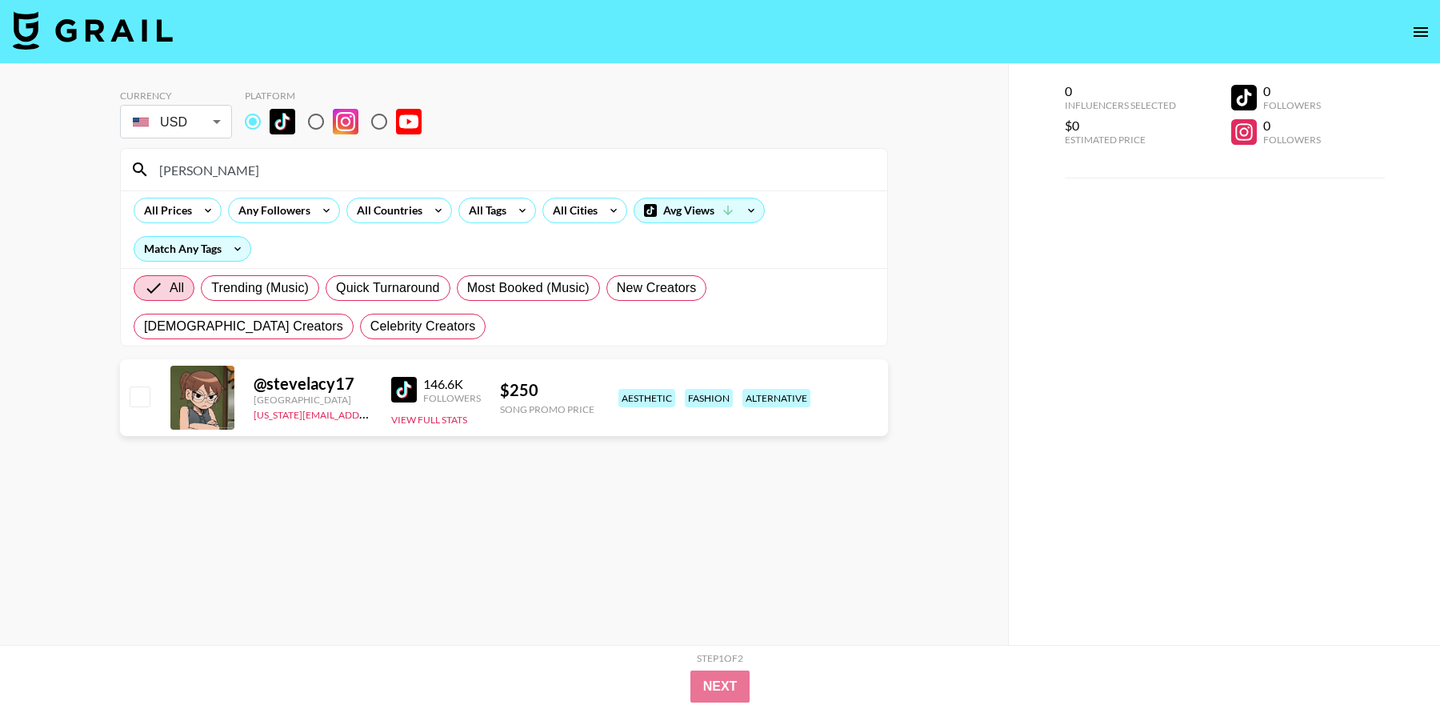
click at [225, 178] on input "lacy" at bounding box center [514, 170] width 728 height 26
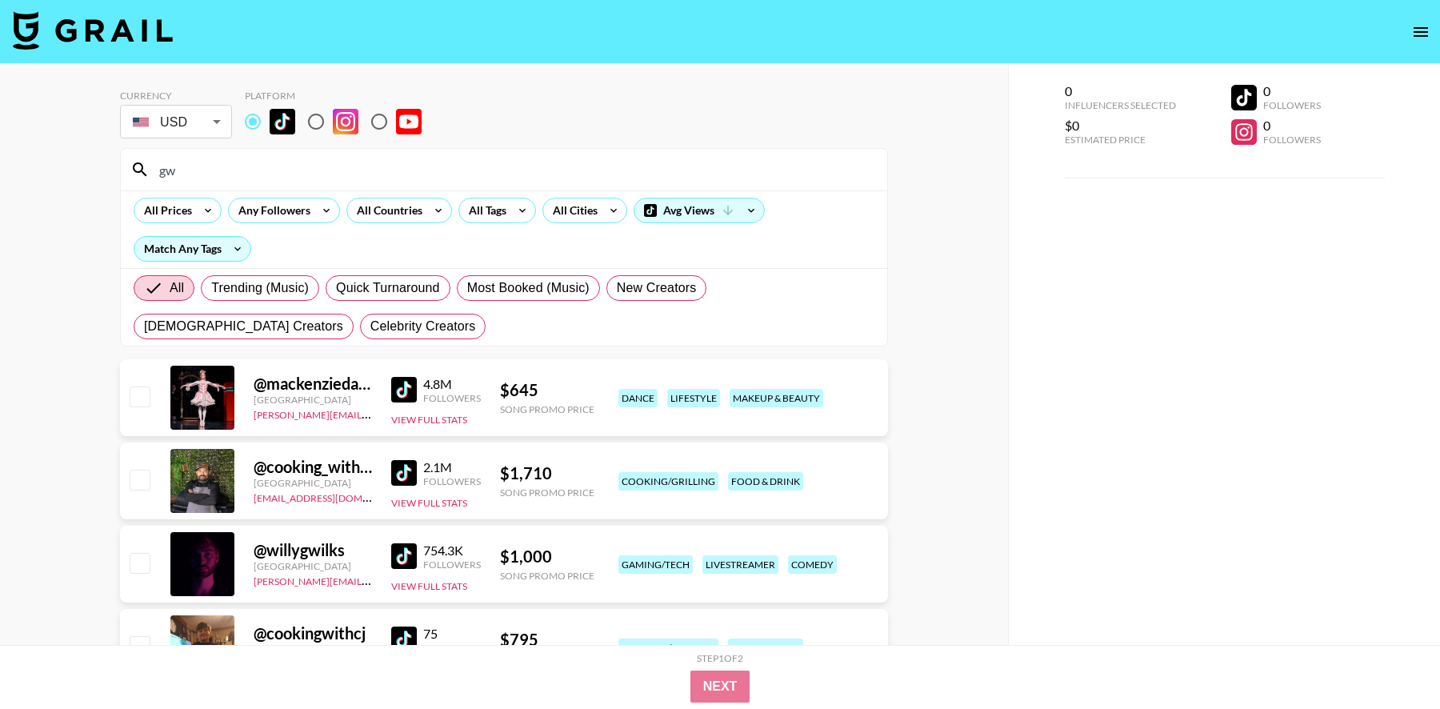
type input "g"
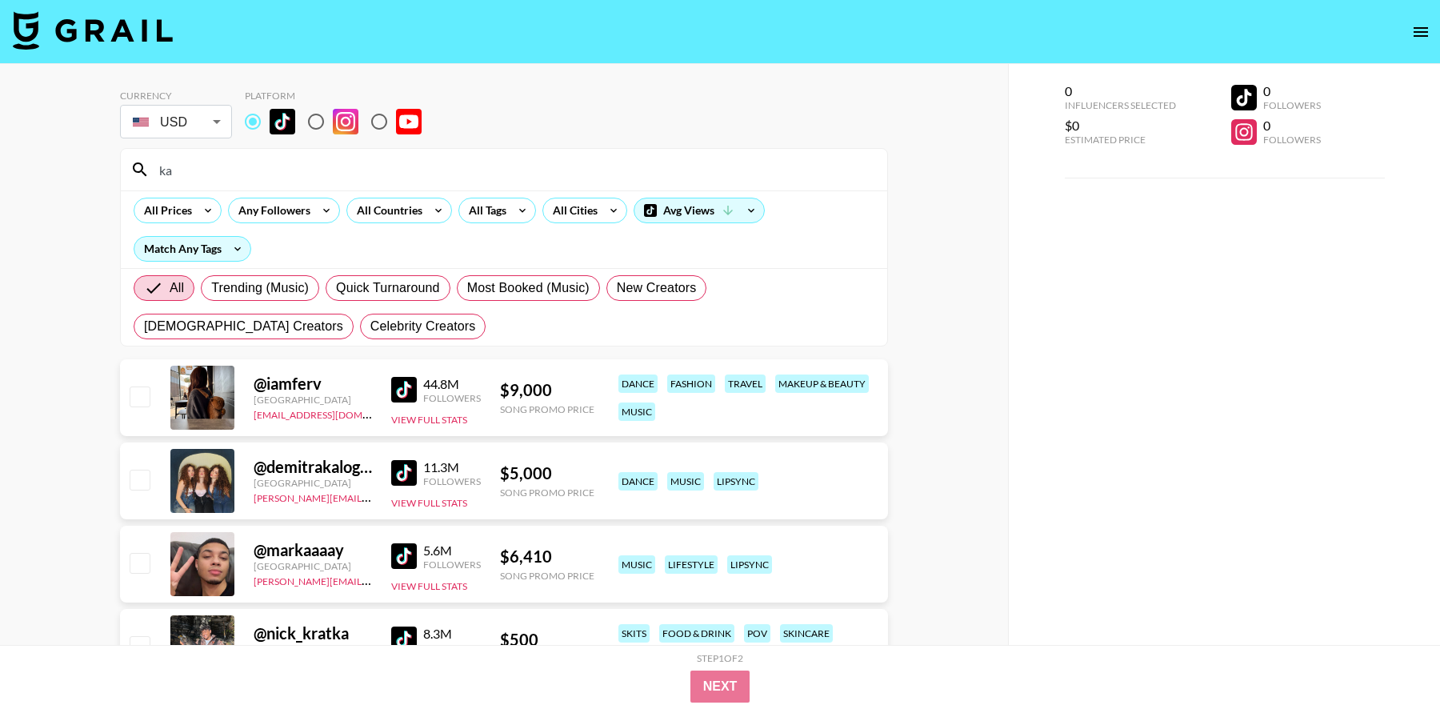
type input "k"
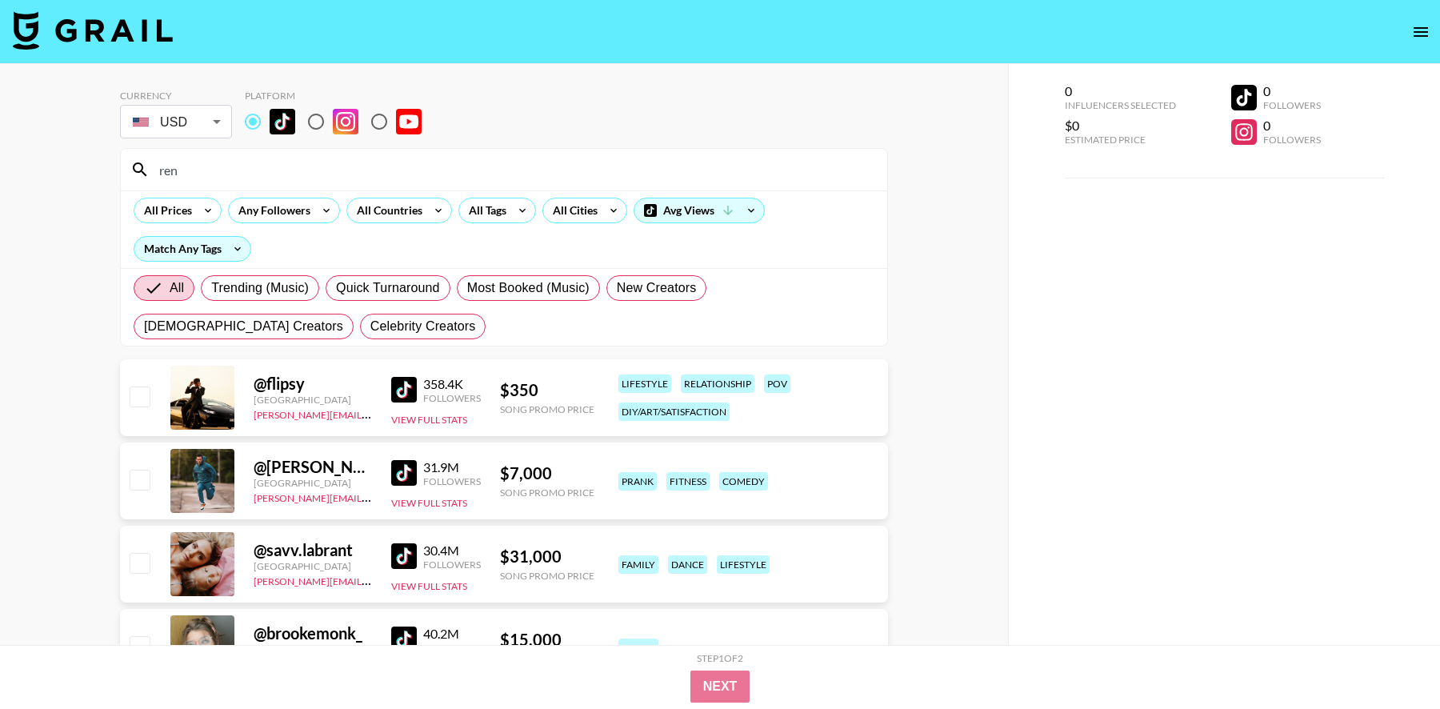
type input "renn"
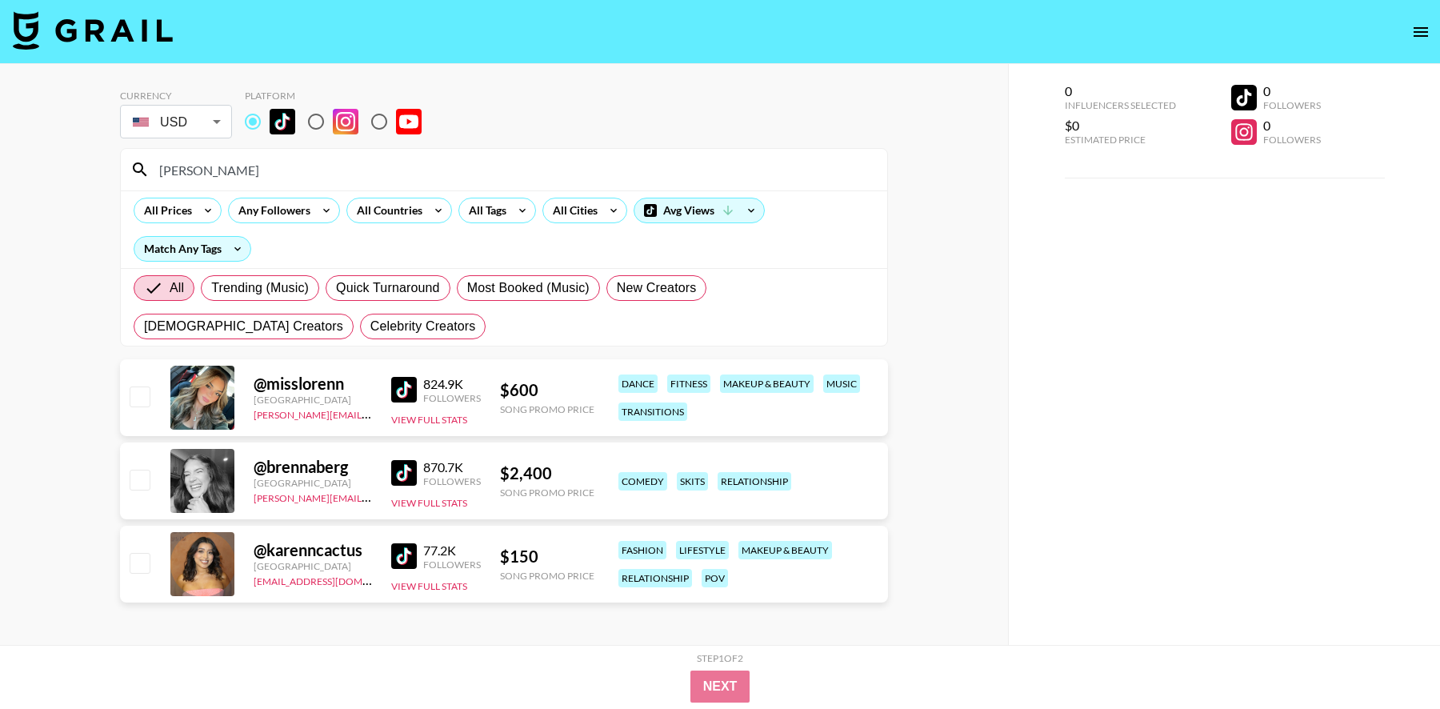
click at [198, 170] on input "renn" at bounding box center [514, 170] width 728 height 26
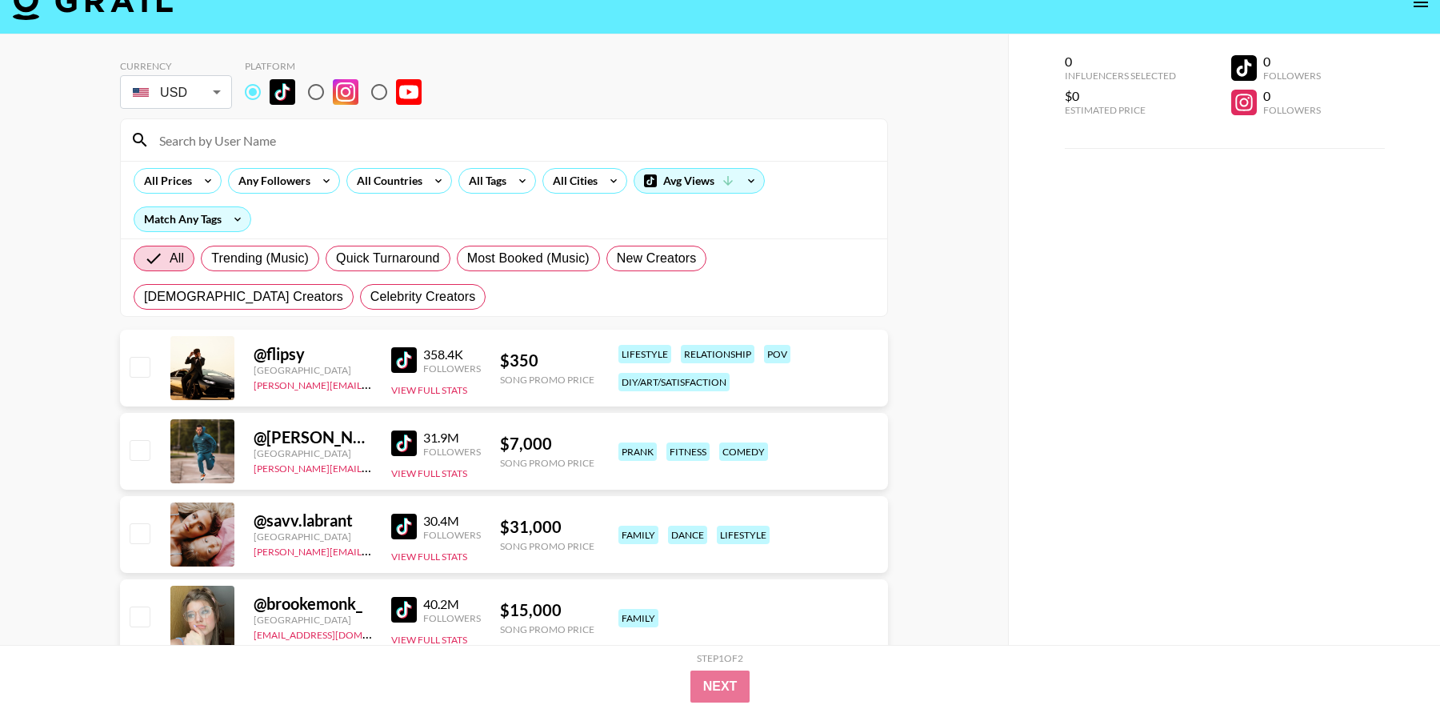
scroll to position [34, 0]
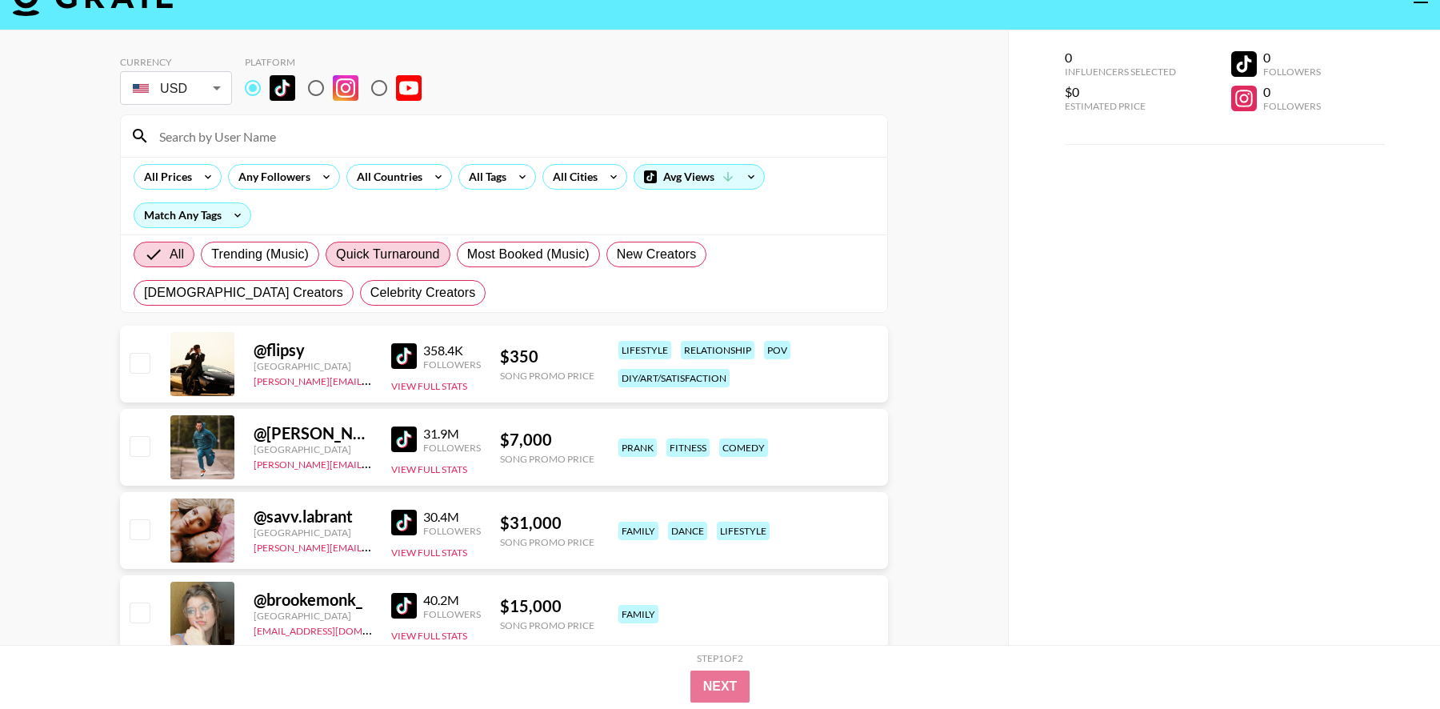
click at [427, 258] on span "Quick Turnaround" at bounding box center [388, 254] width 104 height 19
click at [336, 254] on input "Quick Turnaround" at bounding box center [336, 254] width 0 height 0
radio input "true"
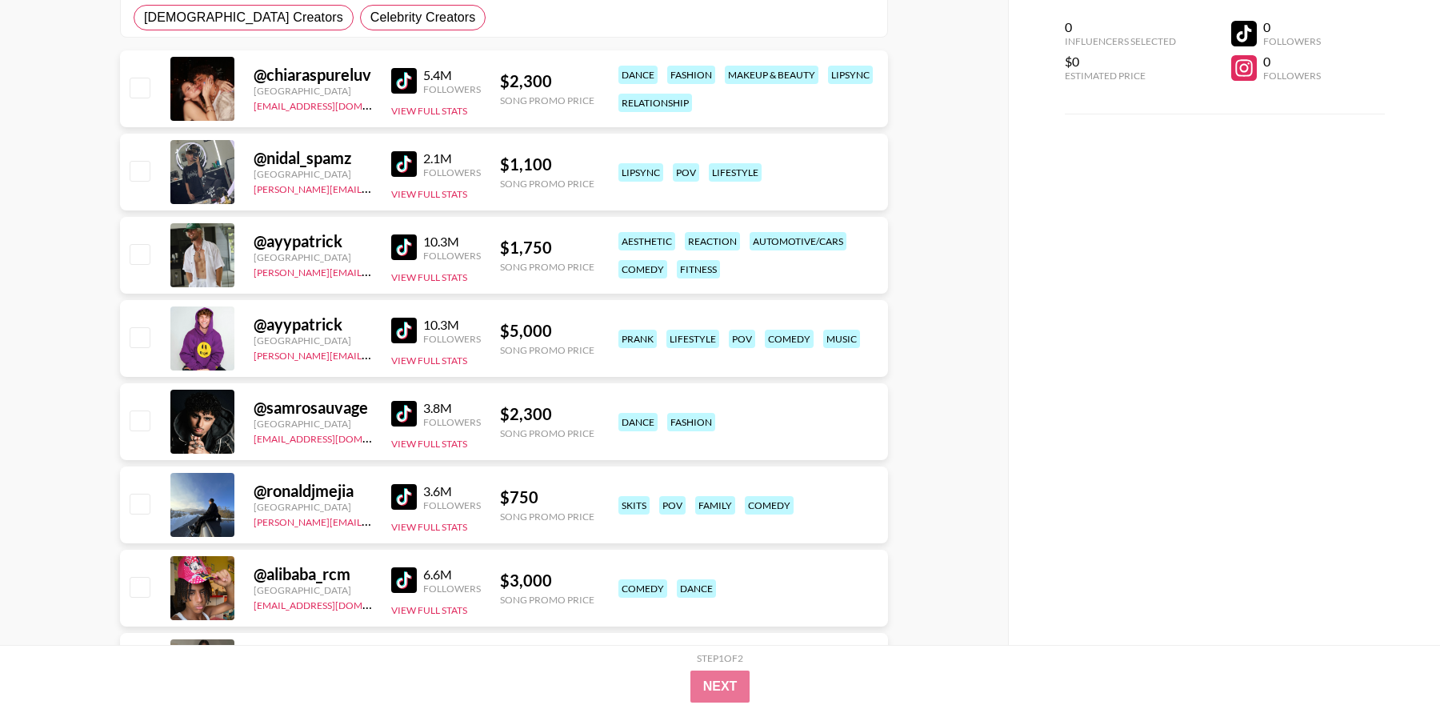
scroll to position [0, 0]
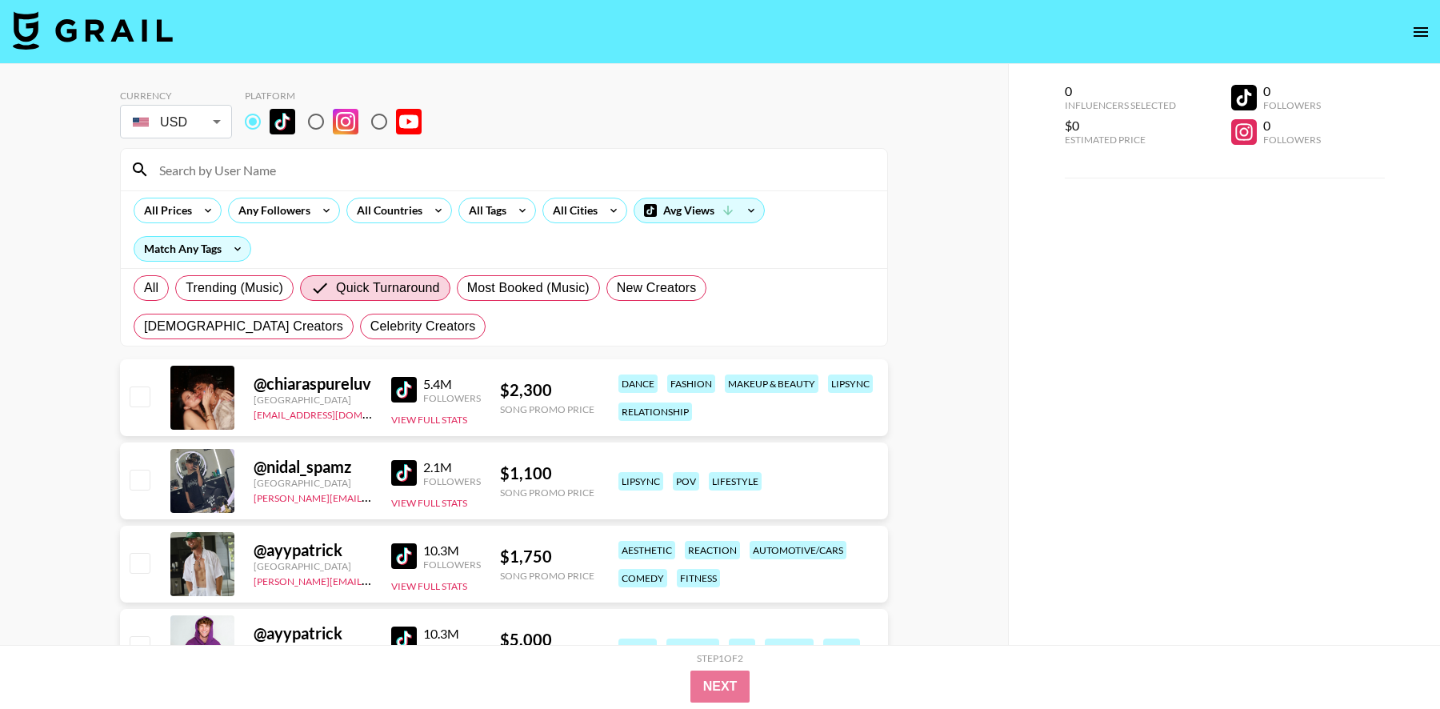
click at [227, 175] on input at bounding box center [514, 170] width 728 height 26
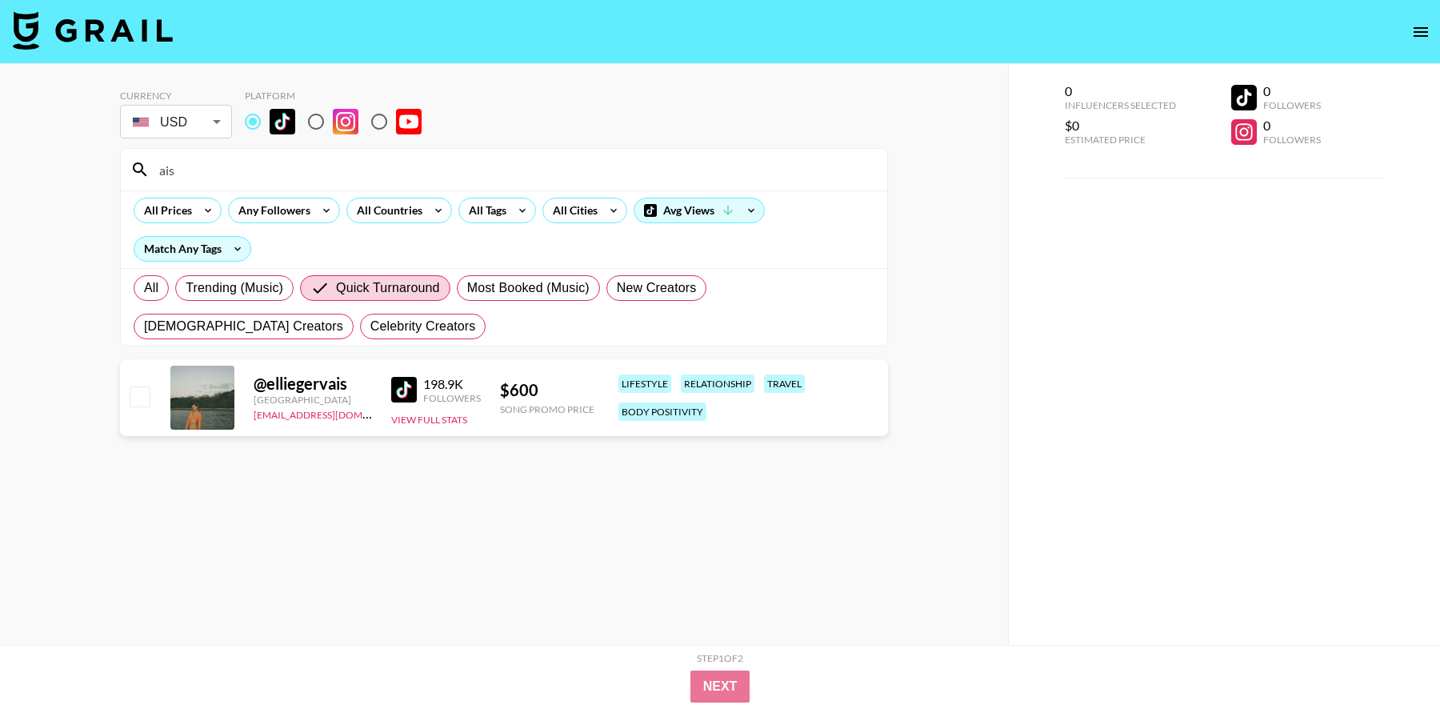
click at [194, 187] on div "ais" at bounding box center [504, 170] width 767 height 42
click at [190, 174] on input "ais" at bounding box center [514, 170] width 728 height 26
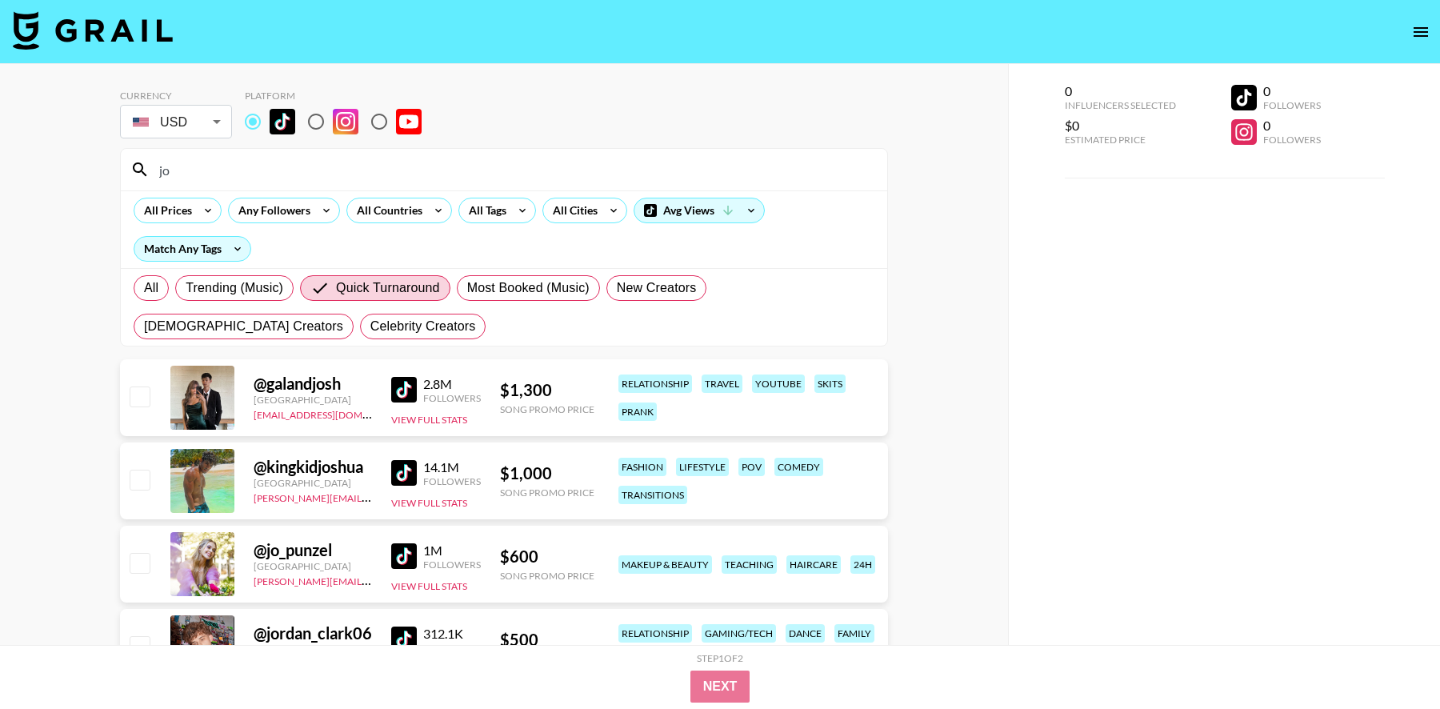
type input "j"
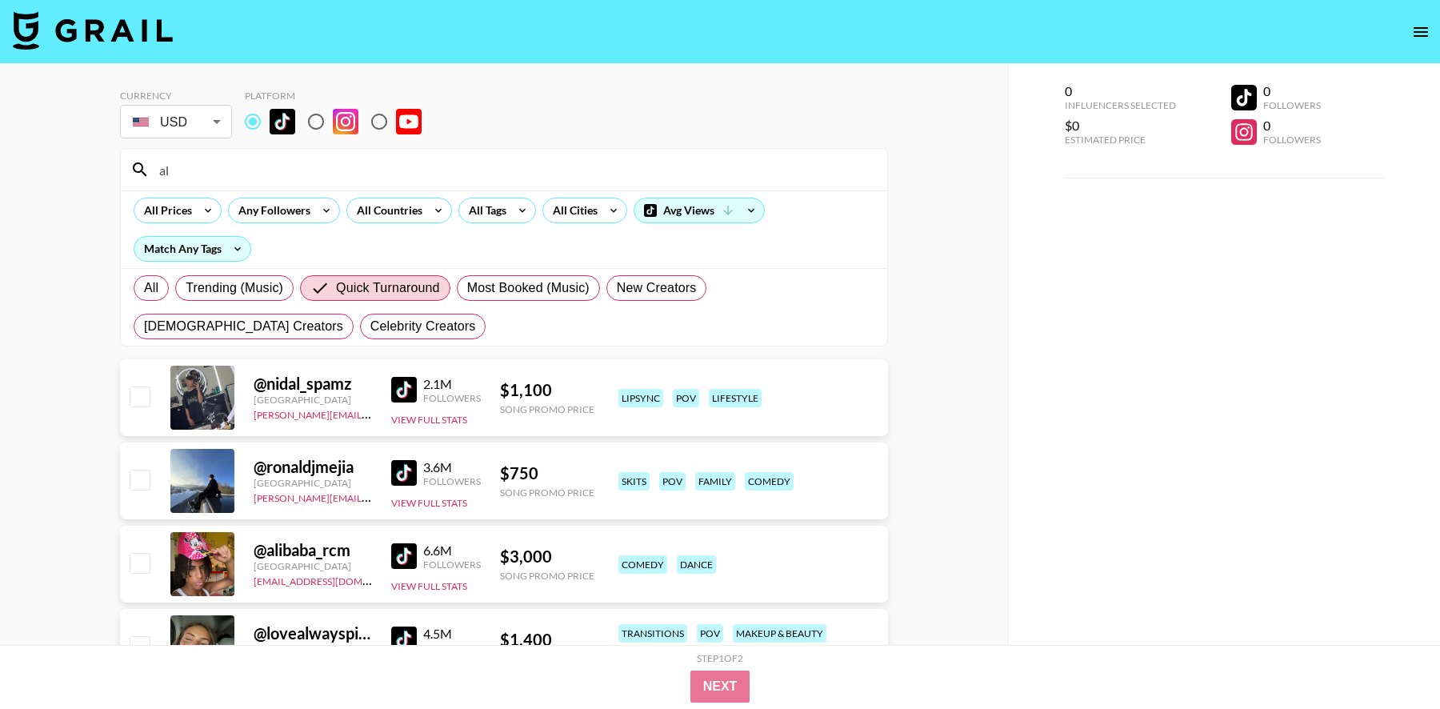
type input "a"
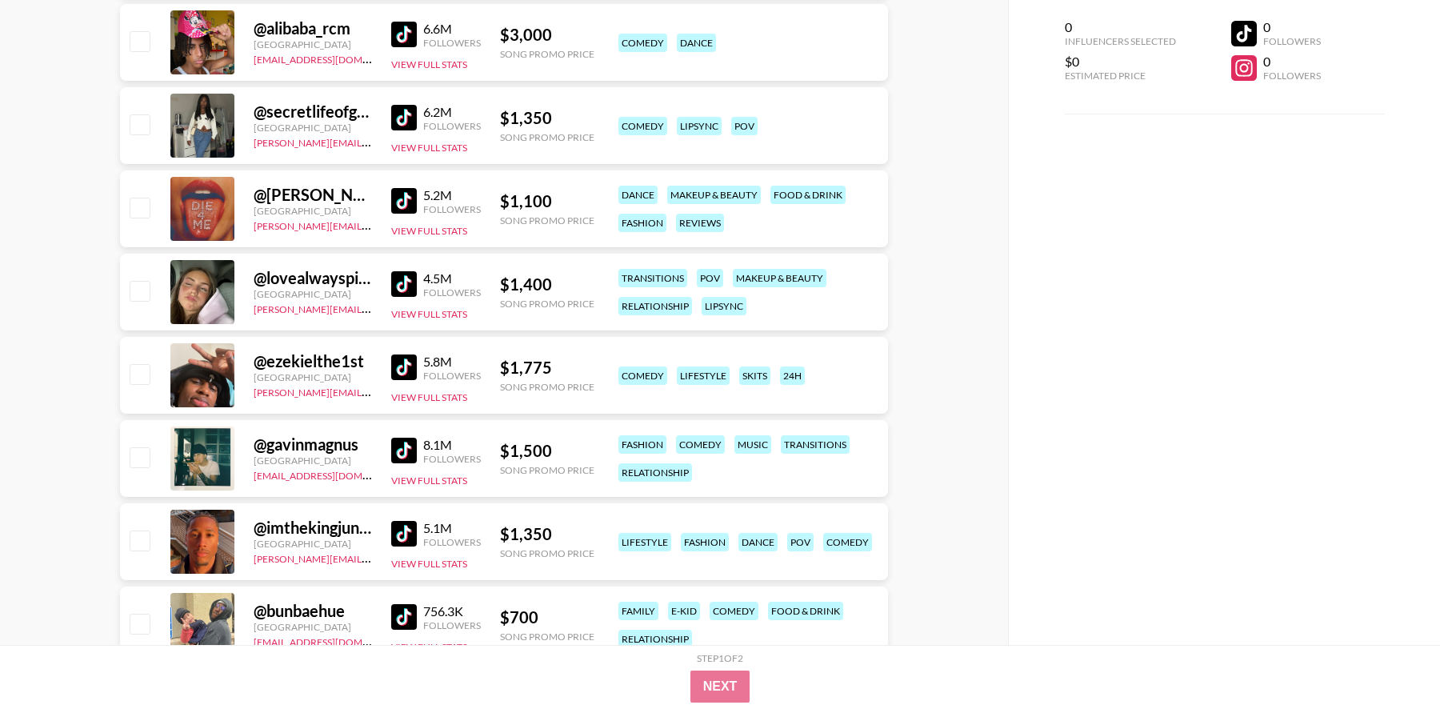
scroll to position [856, 0]
